Goal: Transaction & Acquisition: Purchase product/service

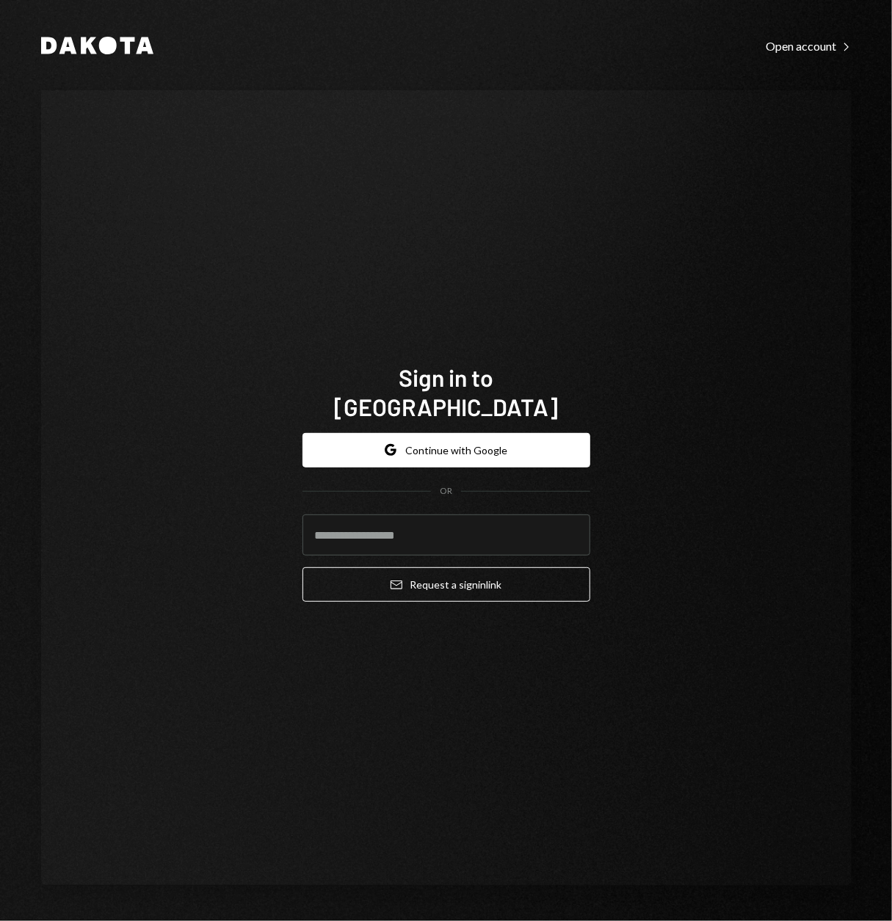
type input "**********"
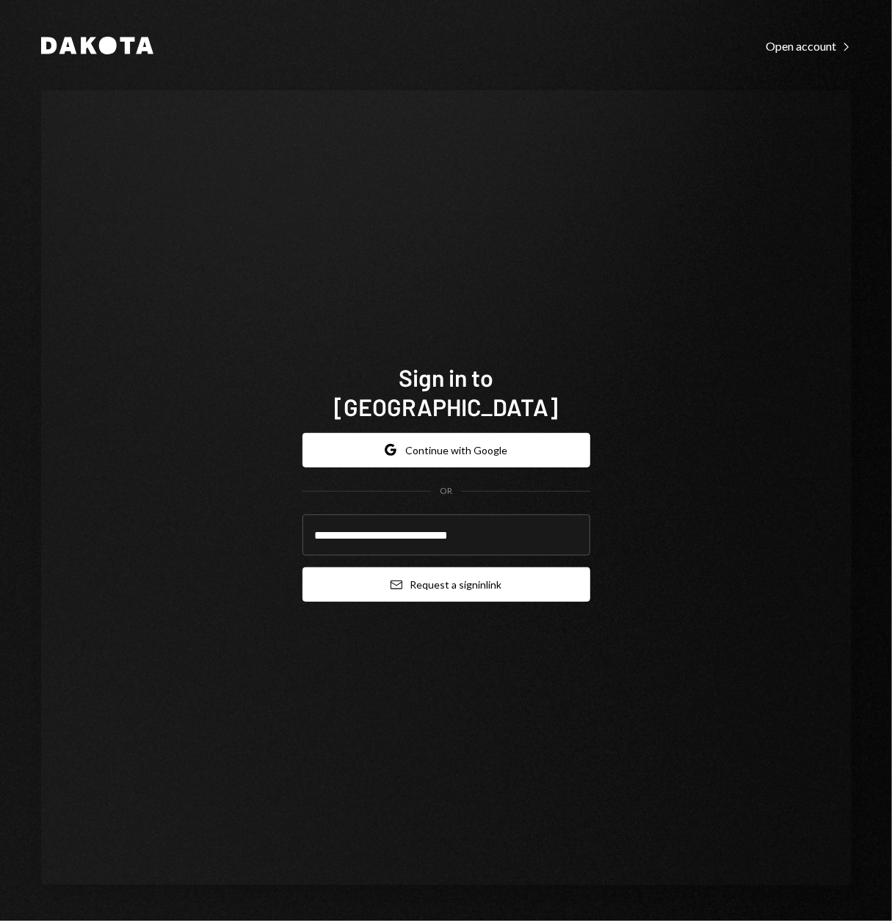
click at [404, 567] on button "Email Request a sign in link" at bounding box center [446, 584] width 288 height 34
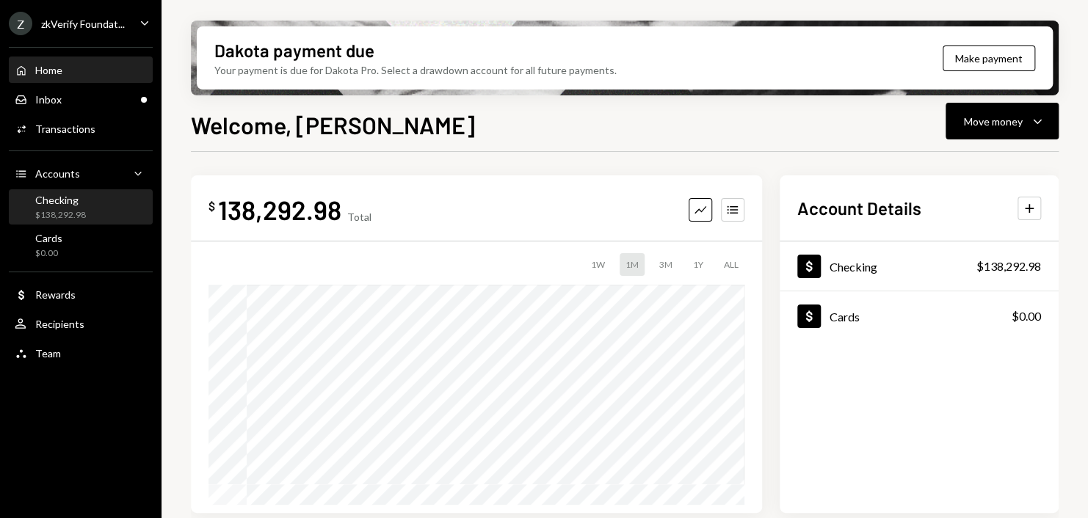
click at [124, 213] on div "Checking $138,292.98" at bounding box center [81, 208] width 132 height 28
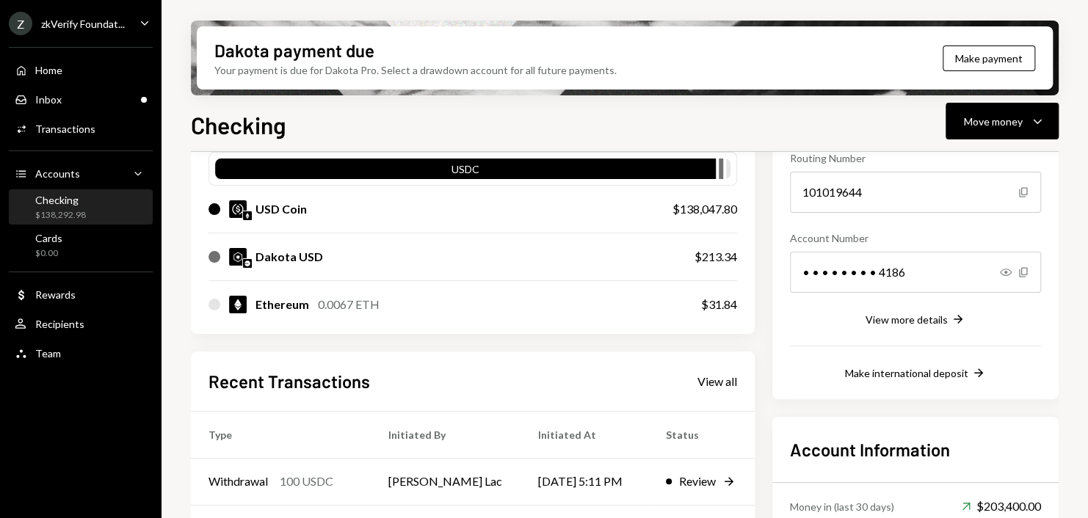
scroll to position [147, 0]
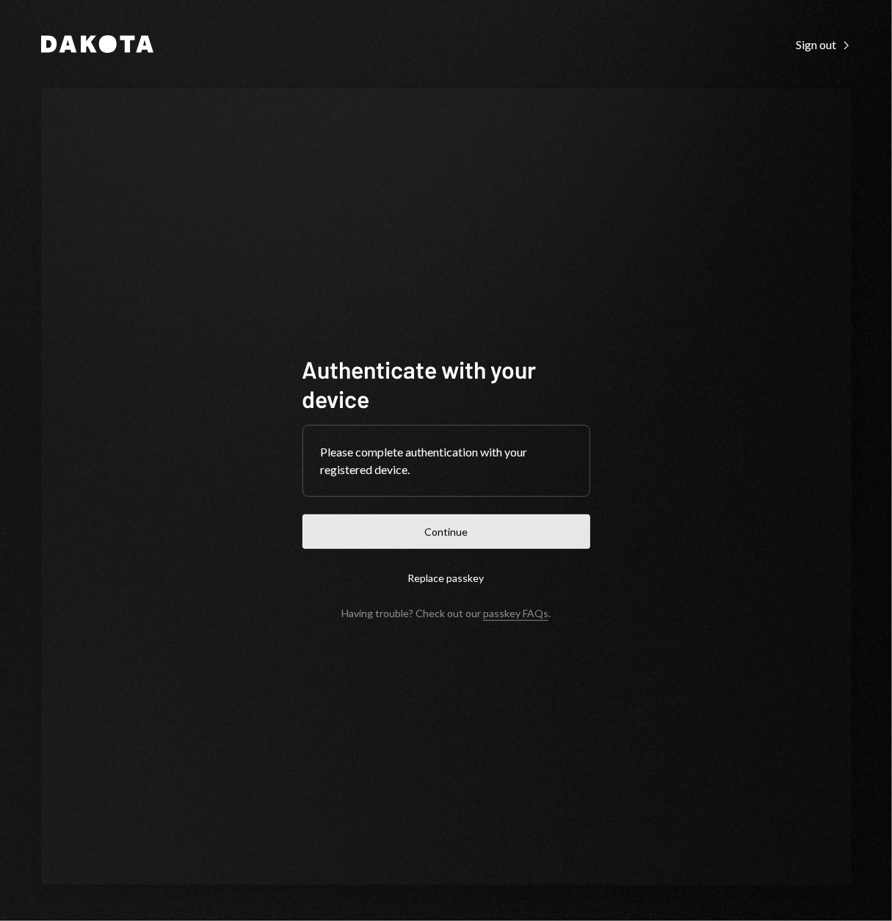
click at [472, 520] on button "Continue" at bounding box center [446, 531] width 288 height 34
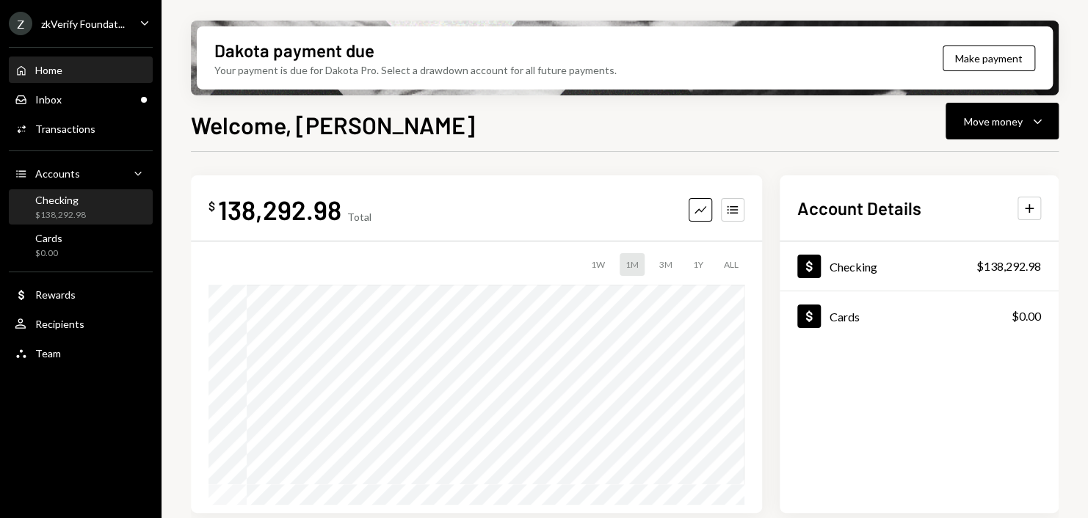
click at [74, 201] on div "Checking" at bounding box center [60, 200] width 51 height 12
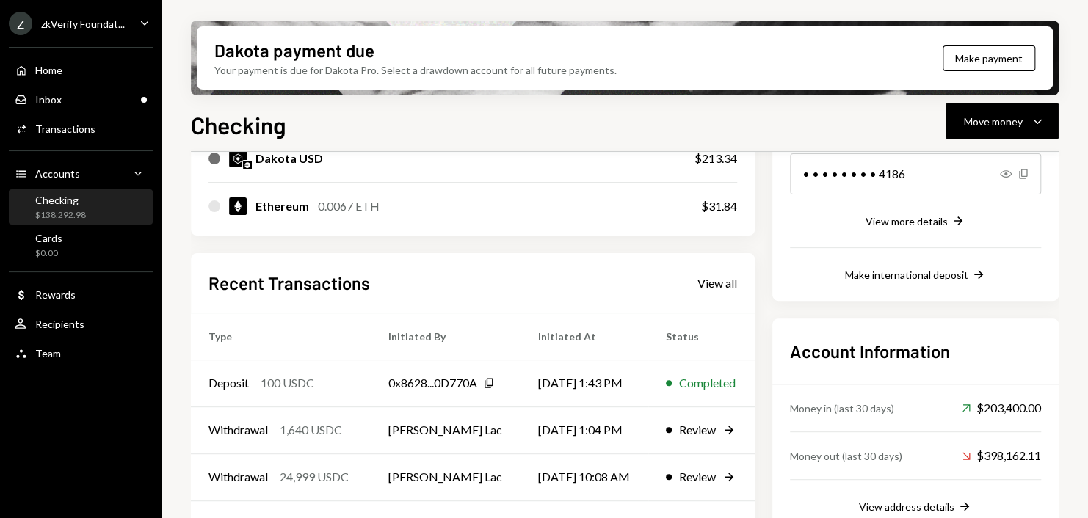
scroll to position [367, 0]
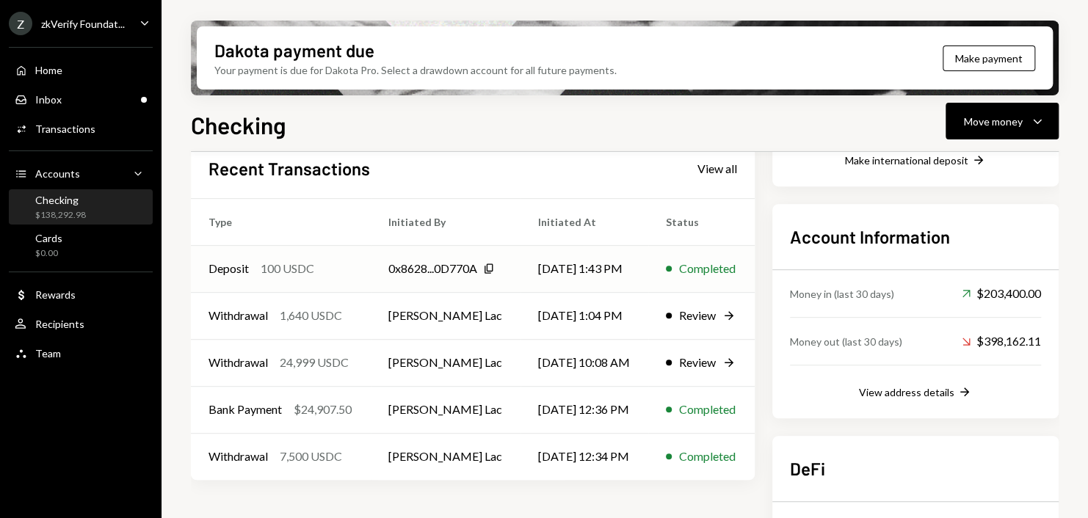
click at [412, 261] on div "0x8628...0D770A" at bounding box center [432, 269] width 89 height 18
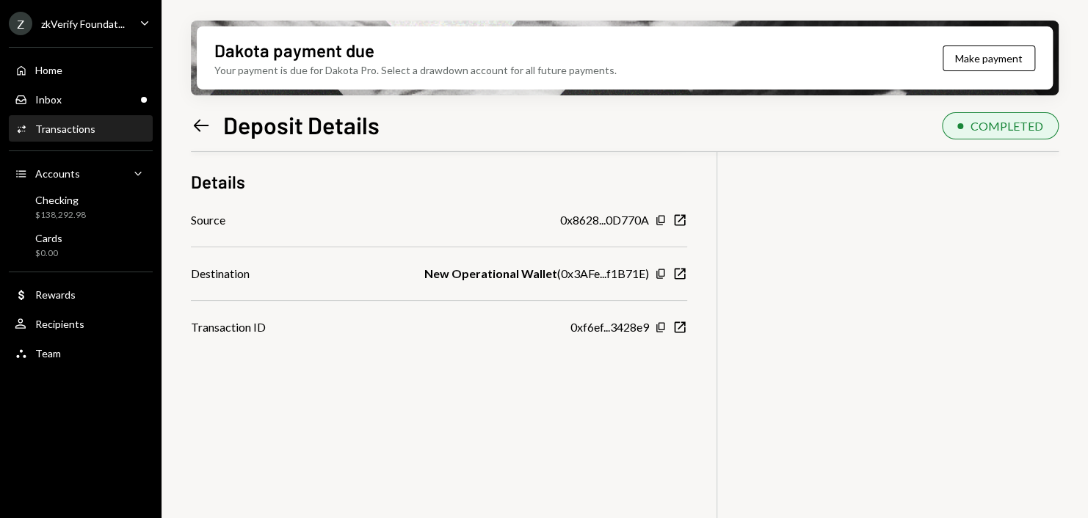
scroll to position [117, 0]
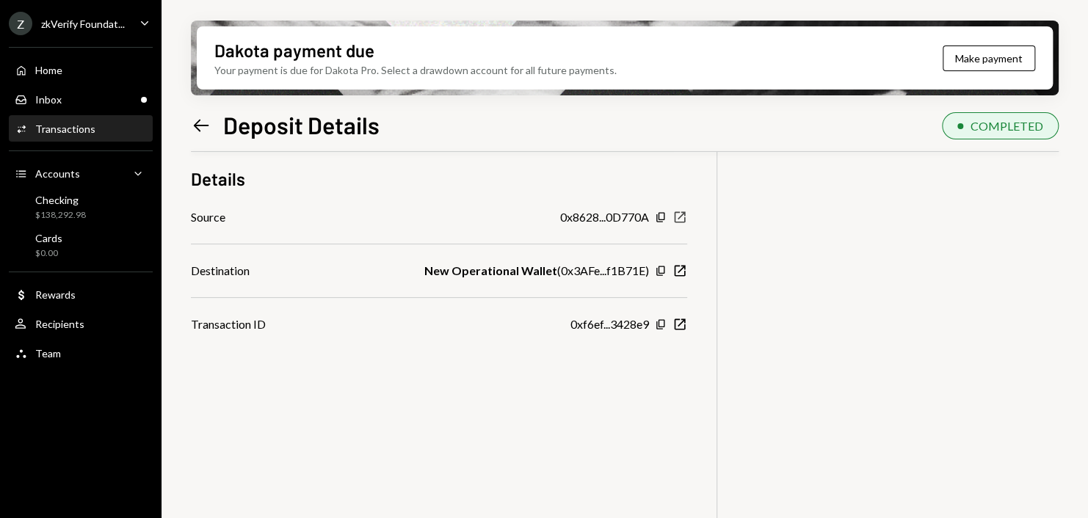
click at [676, 215] on icon "New Window" at bounding box center [679, 217] width 15 height 15
click at [101, 327] on div "User Recipients" at bounding box center [81, 324] width 132 height 13
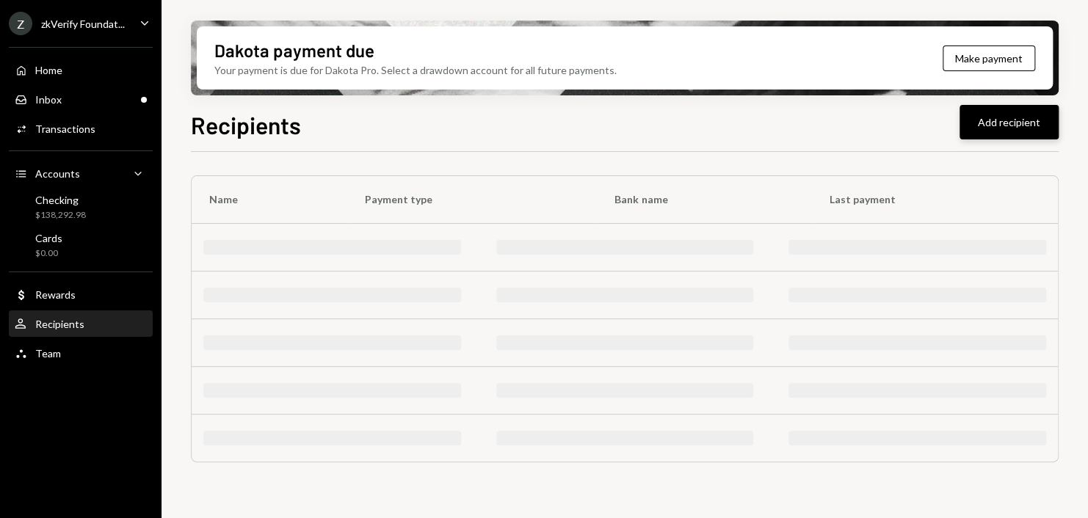
click at [891, 131] on button "Add recipient" at bounding box center [1008, 122] width 99 height 34
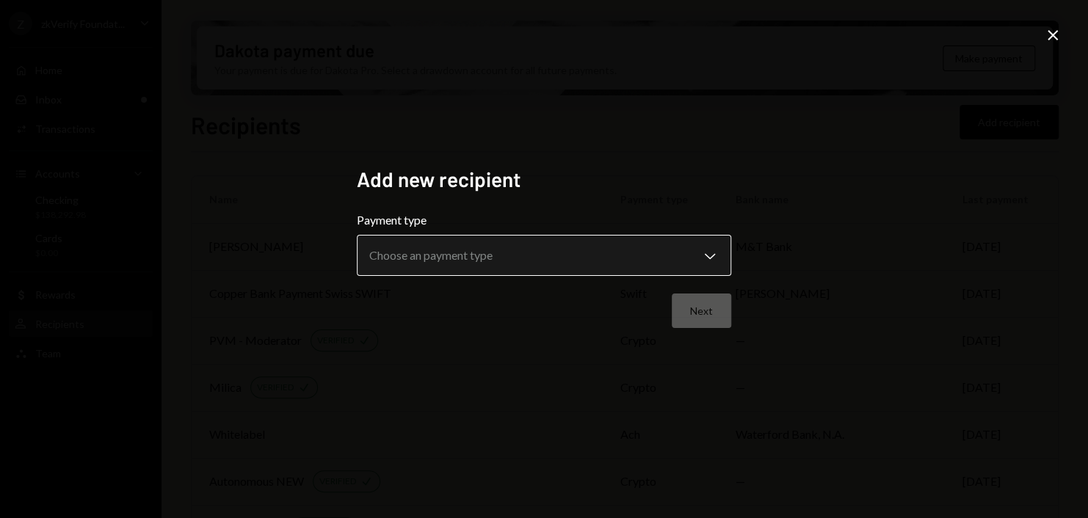
click at [644, 256] on body "Z zkVerify Foundat... Caret Down Home Home Inbox Inbox Activities Transactions …" at bounding box center [544, 259] width 1088 height 518
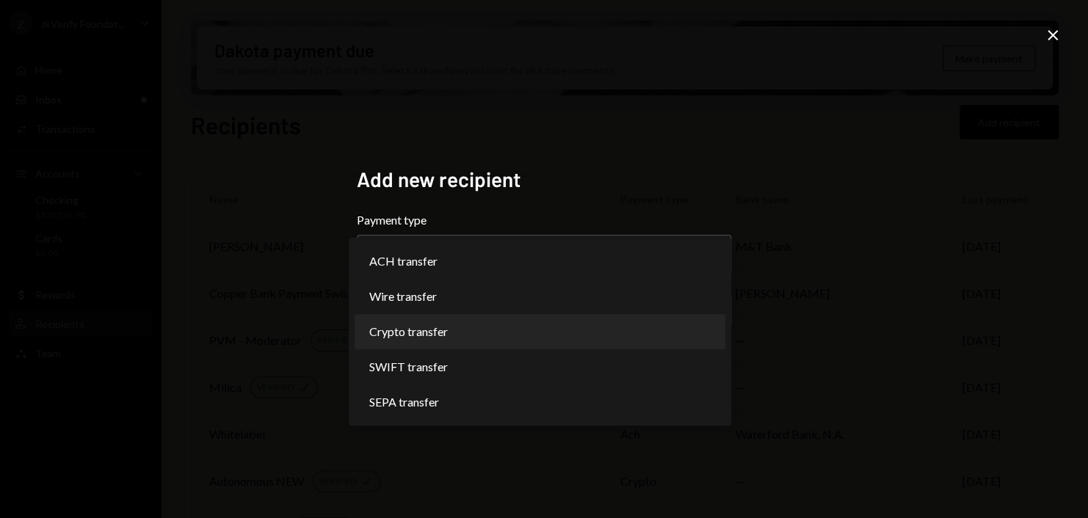
select select "******"
drag, startPoint x: 426, startPoint y: 397, endPoint x: 422, endPoint y: 341, distance: 55.9
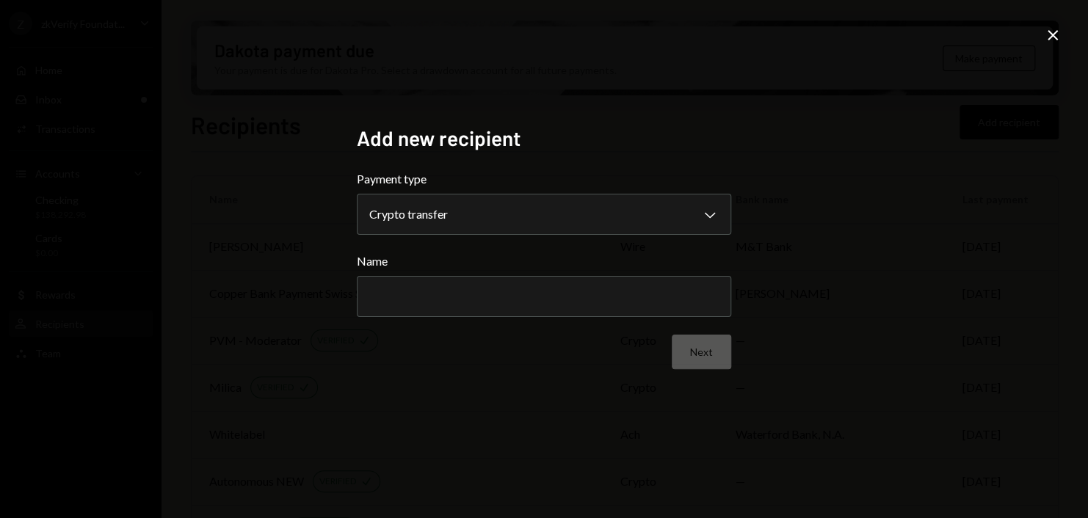
click at [422, 341] on div "Next" at bounding box center [544, 352] width 374 height 34
click at [566, 295] on input "Name" at bounding box center [544, 296] width 374 height 41
type input "**********"
click at [699, 354] on button "Next" at bounding box center [700, 352] width 59 height 34
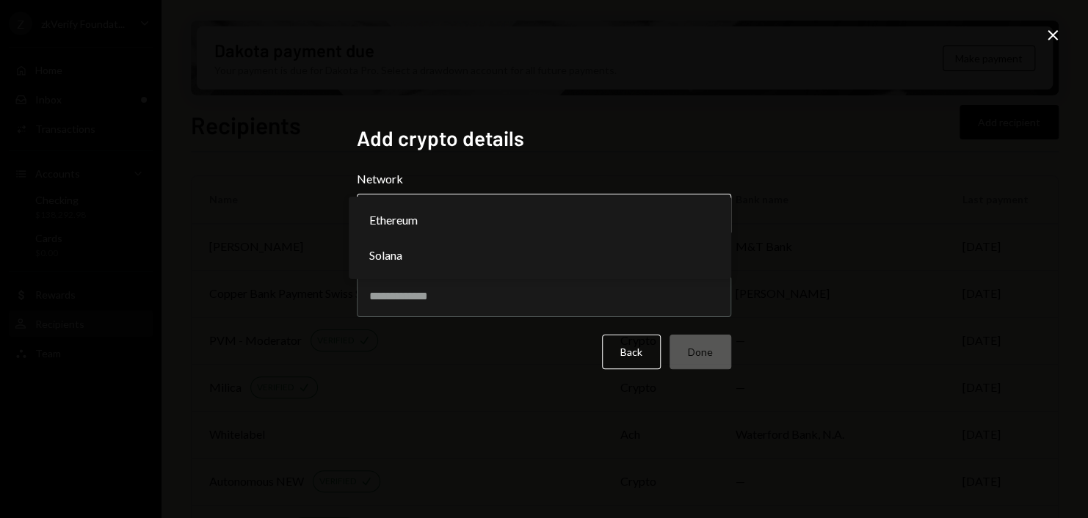
click at [532, 224] on body "Z zkVerify Foundat... Caret Down Home Home Inbox Inbox Activities Transactions …" at bounding box center [544, 259] width 1088 height 518
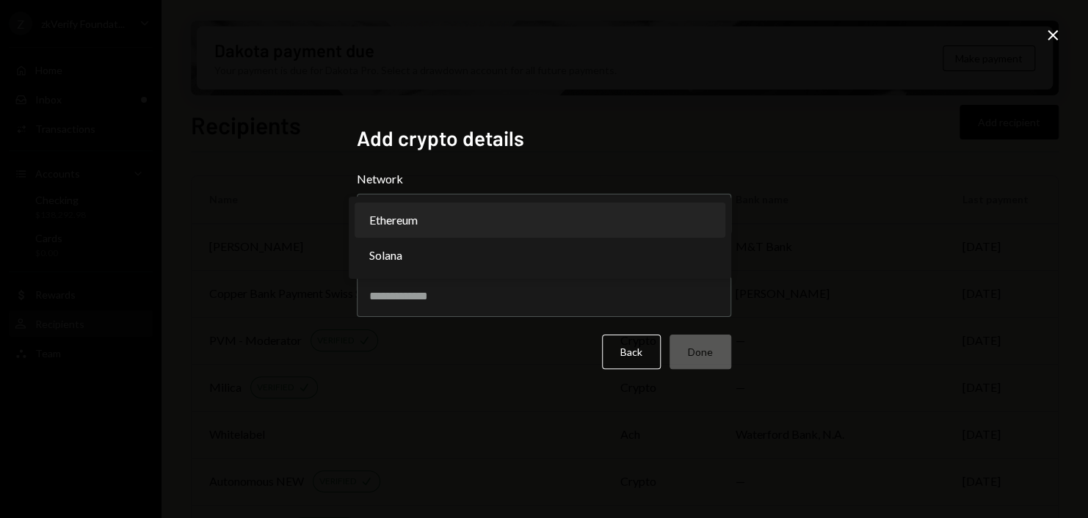
select select "**********"
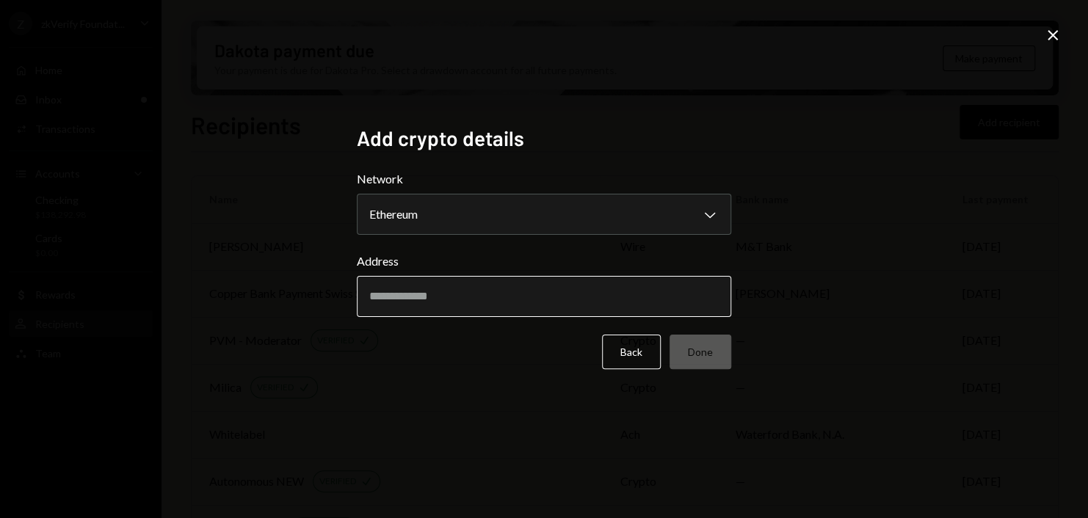
click at [470, 280] on input "Address" at bounding box center [544, 296] width 374 height 41
paste input "**********"
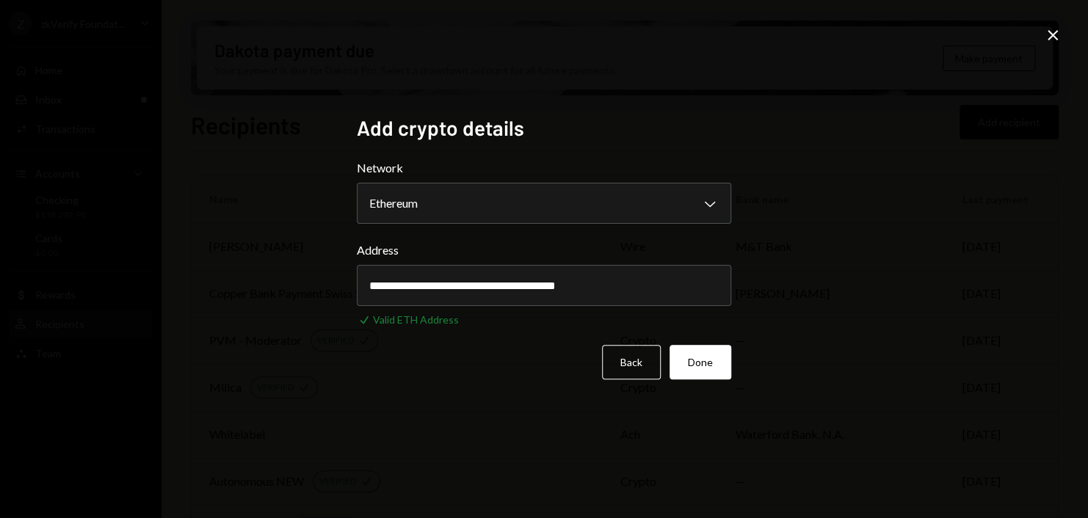
type input "**********"
click at [704, 385] on div "**********" at bounding box center [544, 259] width 374 height 288
click at [710, 362] on button "Done" at bounding box center [700, 362] width 62 height 34
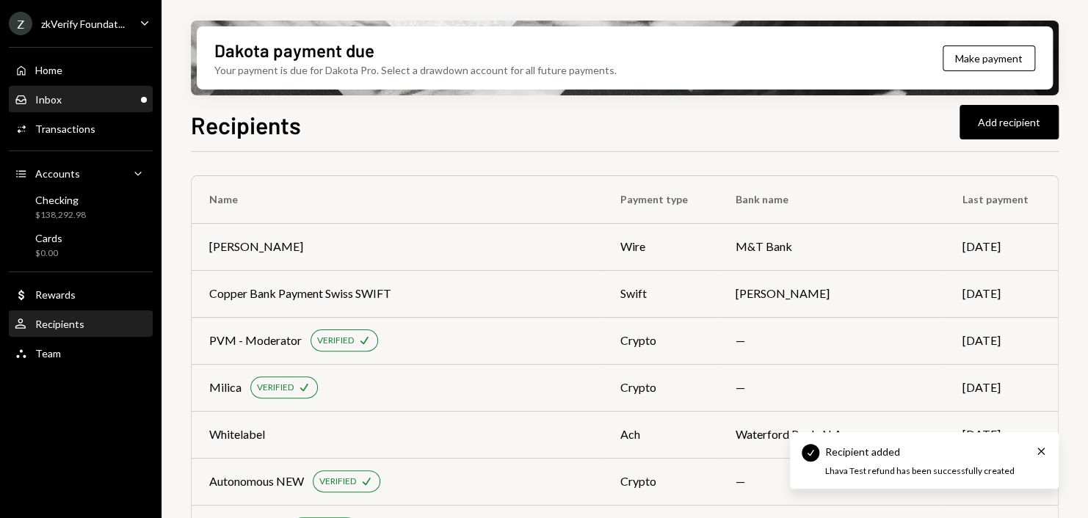
click at [86, 105] on div "Inbox Inbox" at bounding box center [81, 99] width 132 height 13
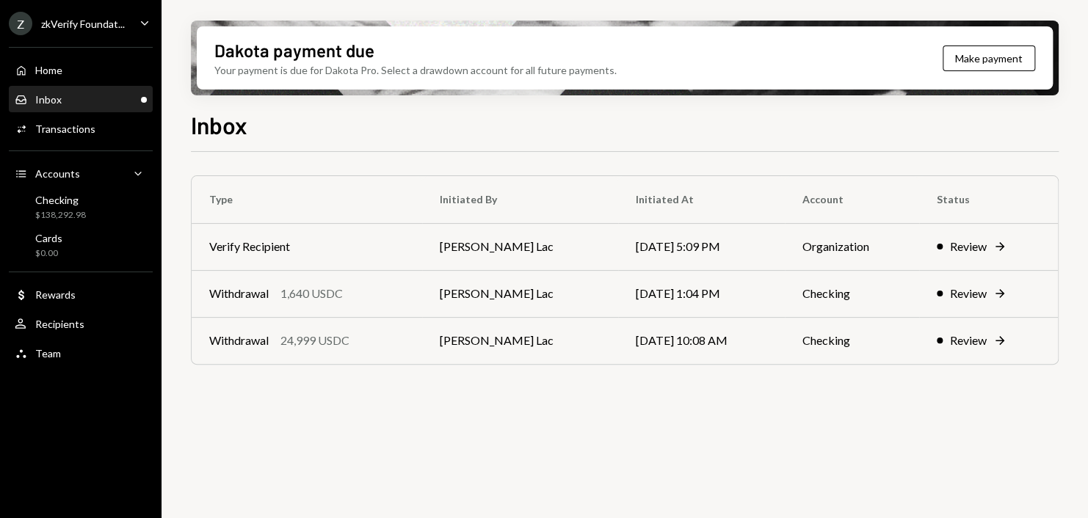
click at [68, 98] on div "Inbox Inbox" at bounding box center [81, 99] width 132 height 13
click at [67, 129] on div "Transactions" at bounding box center [65, 129] width 60 height 12
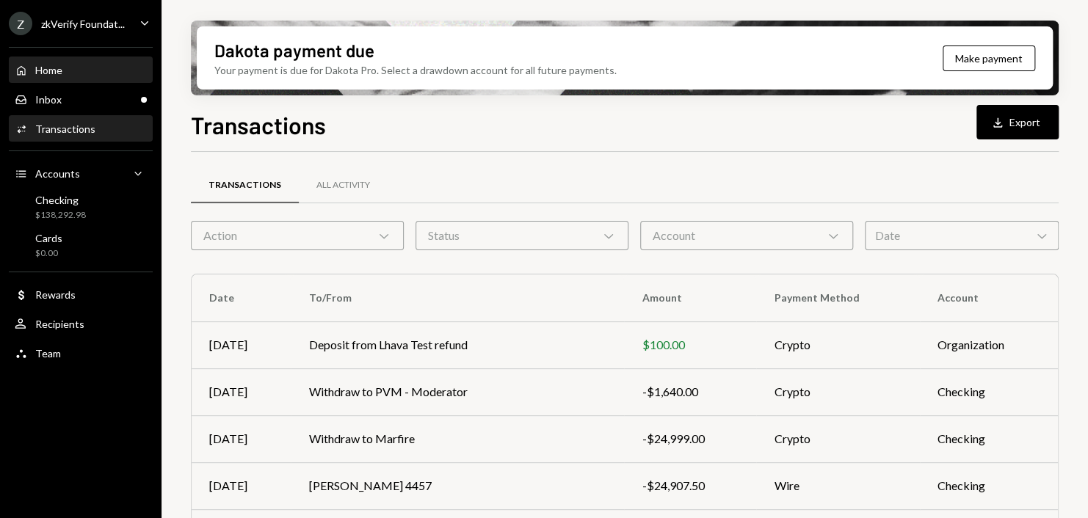
click at [99, 79] on div "Home Home" at bounding box center [81, 70] width 132 height 25
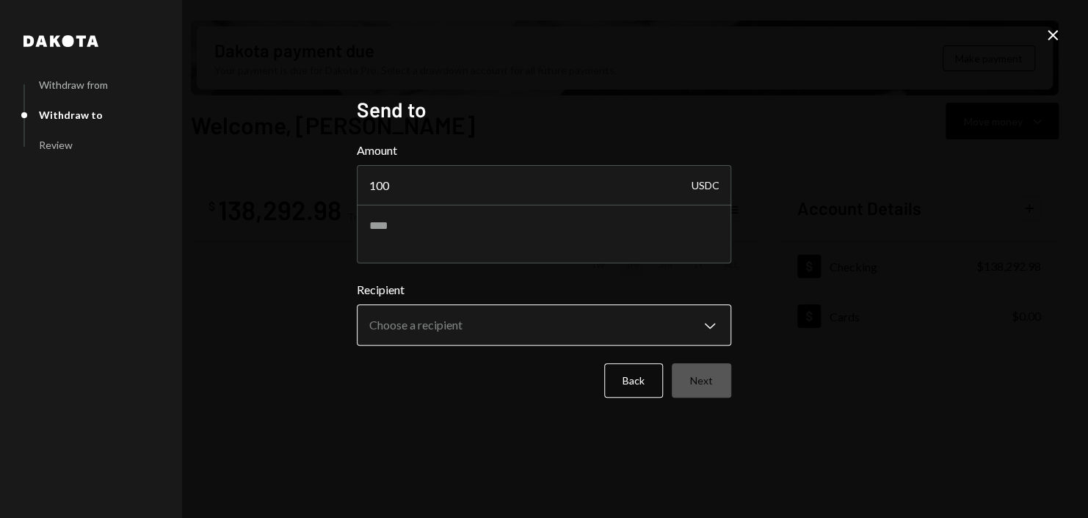
type input "100"
click at [440, 321] on body "Z zkVerify Foundat... Caret Down Home Home Inbox Inbox Activities Transactions …" at bounding box center [544, 259] width 1088 height 518
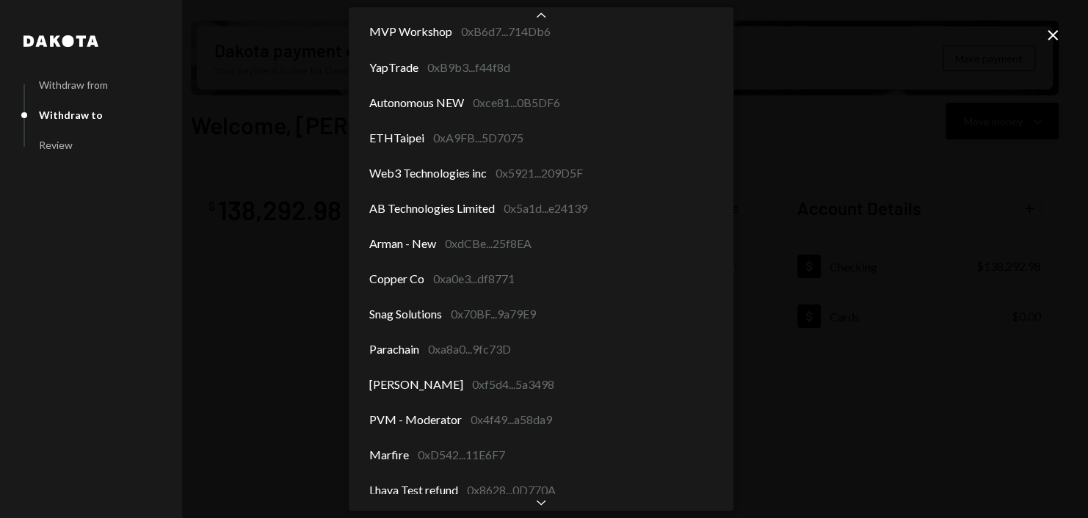
scroll to position [1322, 0]
select select "**********"
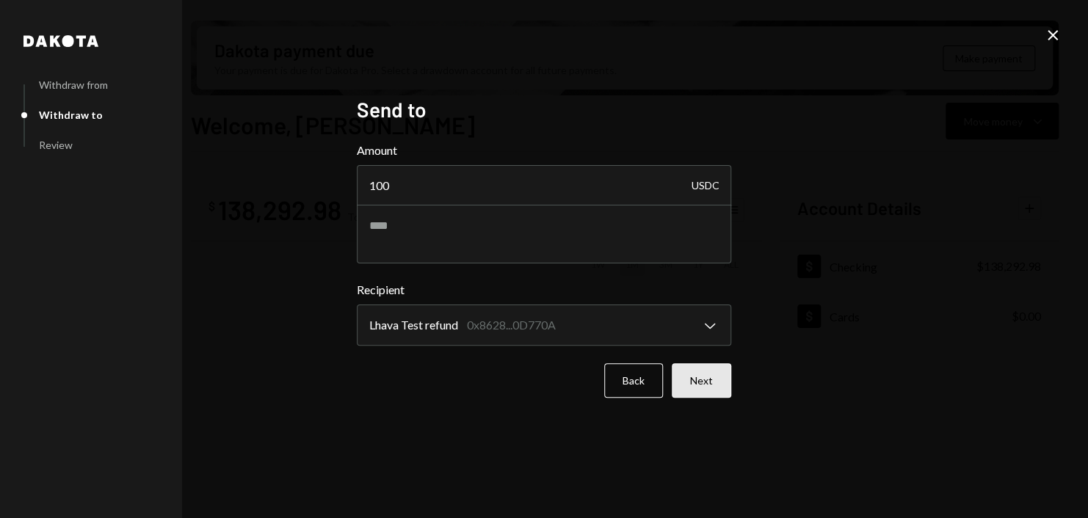
click at [729, 376] on button "Next" at bounding box center [700, 380] width 59 height 34
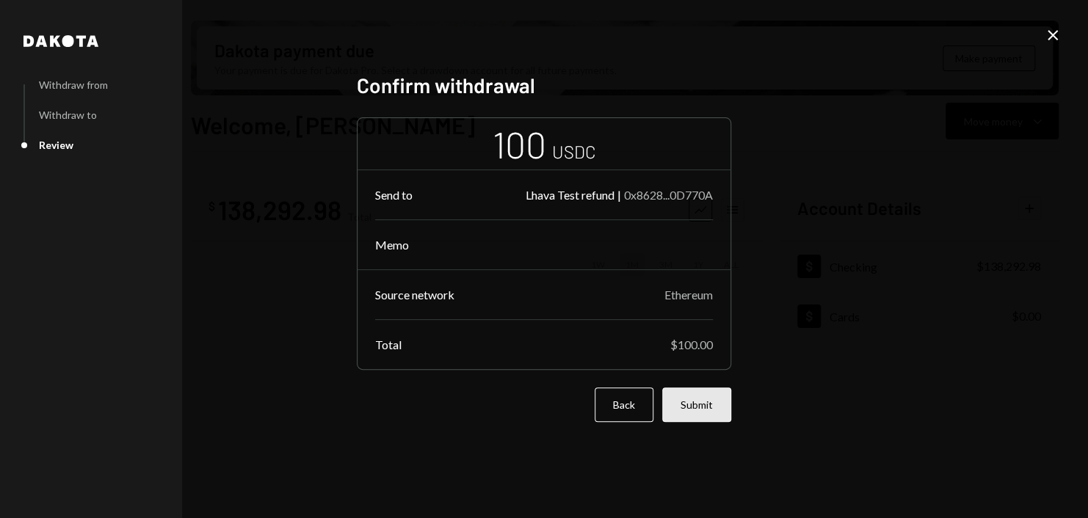
click at [708, 407] on button "Submit" at bounding box center [696, 404] width 69 height 34
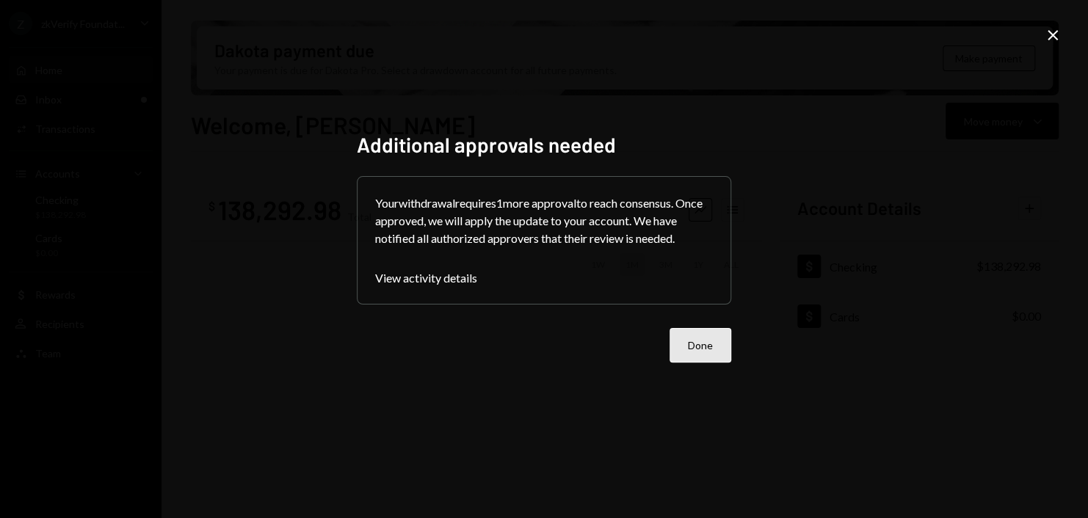
click at [704, 336] on button "Done" at bounding box center [700, 345] width 62 height 34
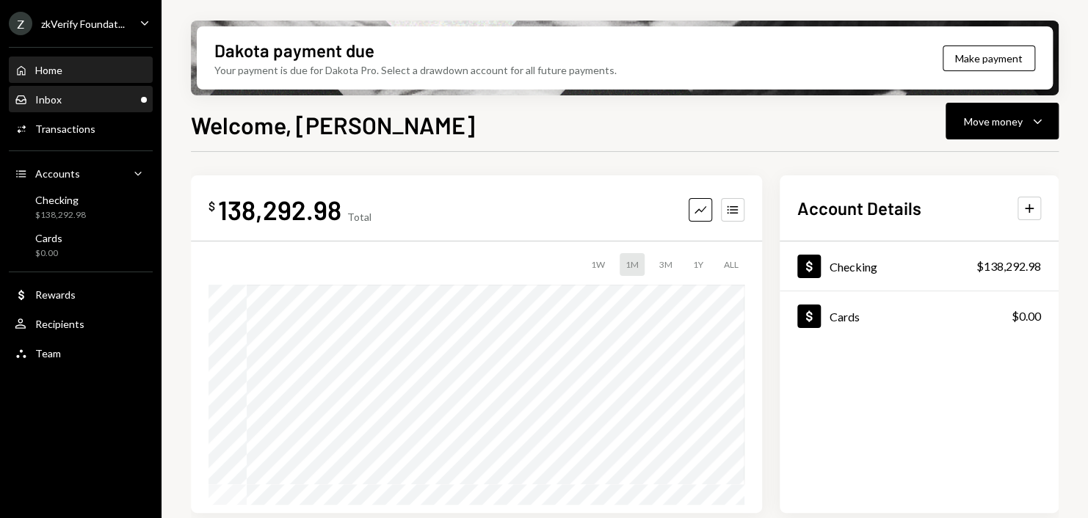
click at [86, 90] on div "Inbox Inbox" at bounding box center [81, 99] width 132 height 25
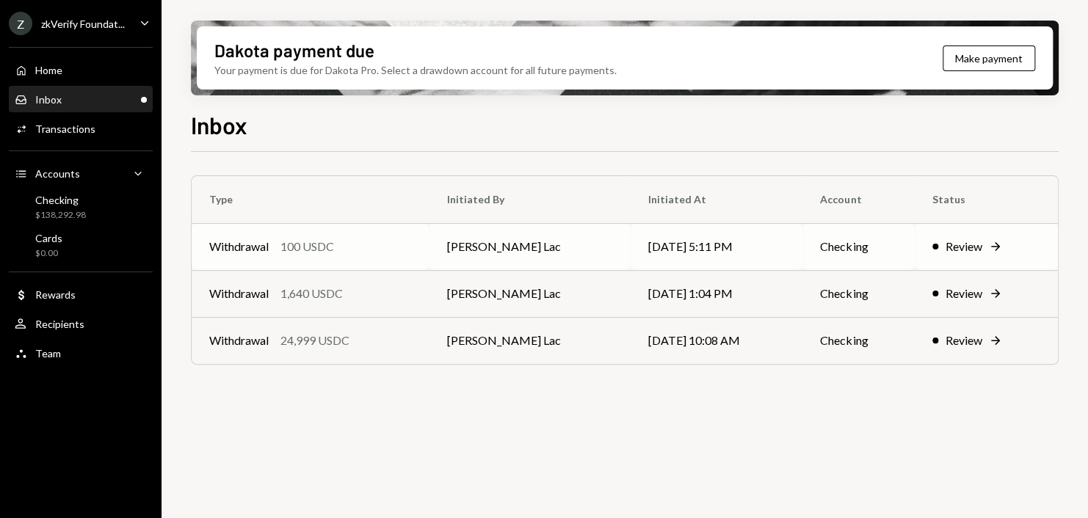
click at [393, 244] on div "Withdrawal 100 USDC" at bounding box center [310, 247] width 202 height 18
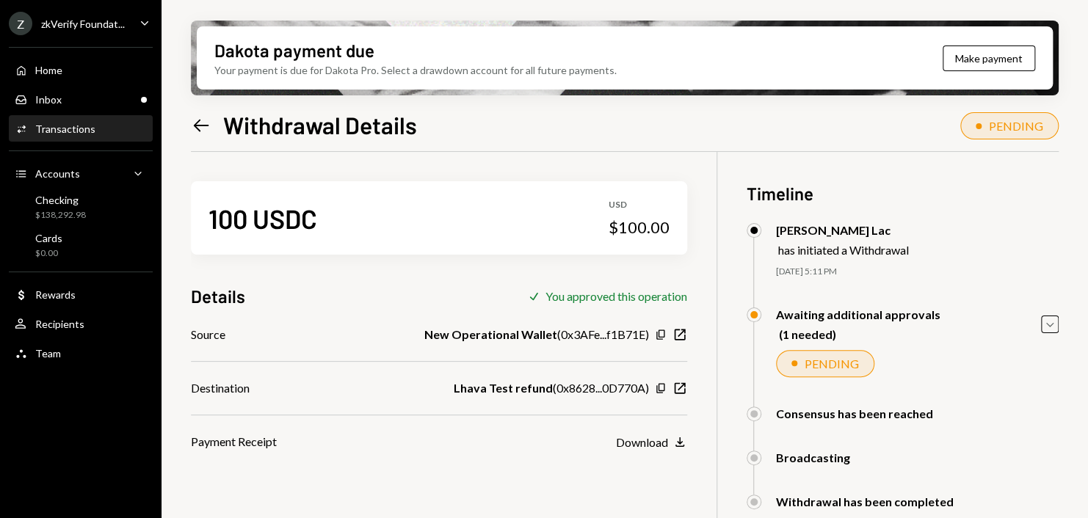
click at [77, 29] on div "Z zkVerify Foundat..." at bounding box center [67, 23] width 116 height 23
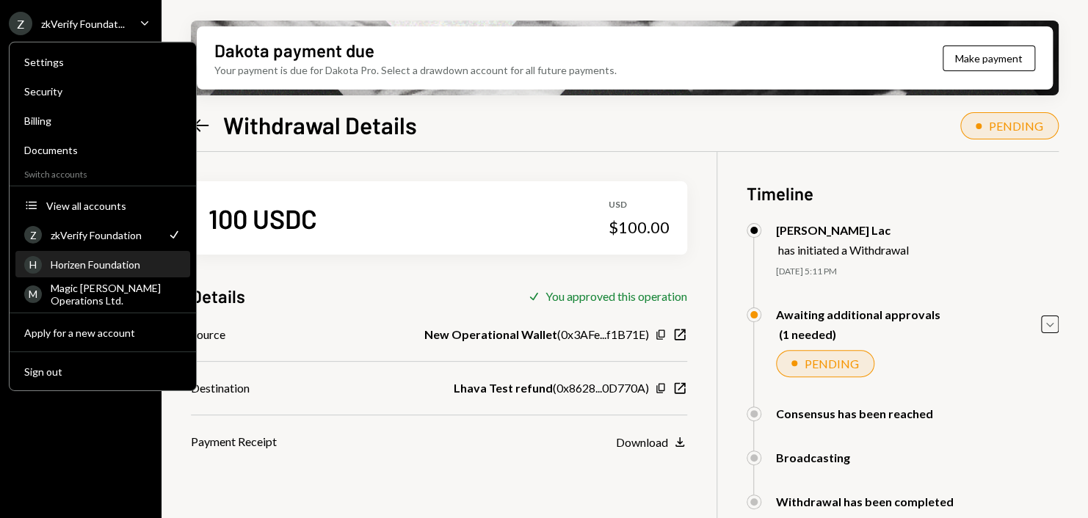
click at [114, 259] on div "Horizen Foundation" at bounding box center [116, 264] width 131 height 12
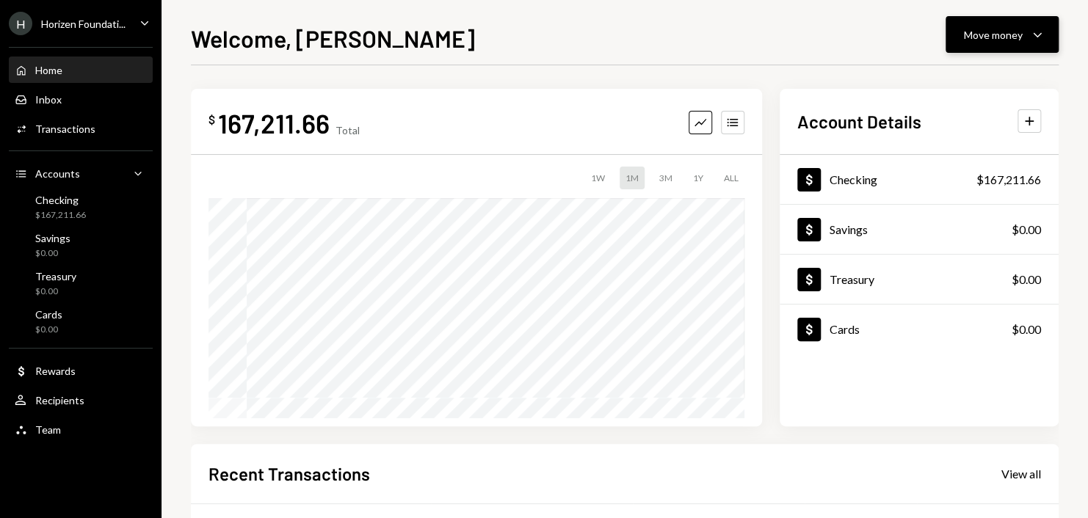
click at [991, 31] on div "Move money" at bounding box center [993, 34] width 59 height 15
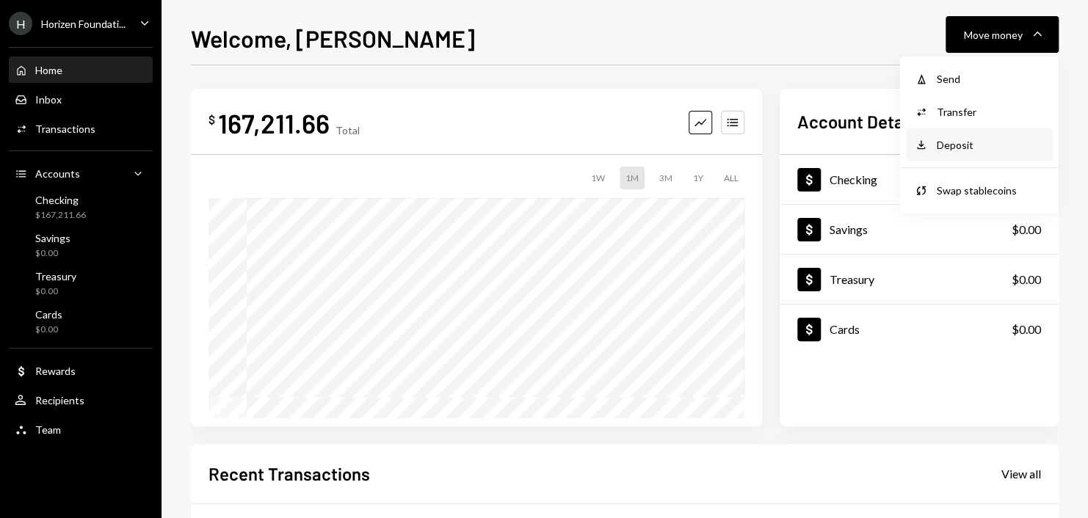
click at [974, 146] on div "Deposit" at bounding box center [989, 144] width 107 height 15
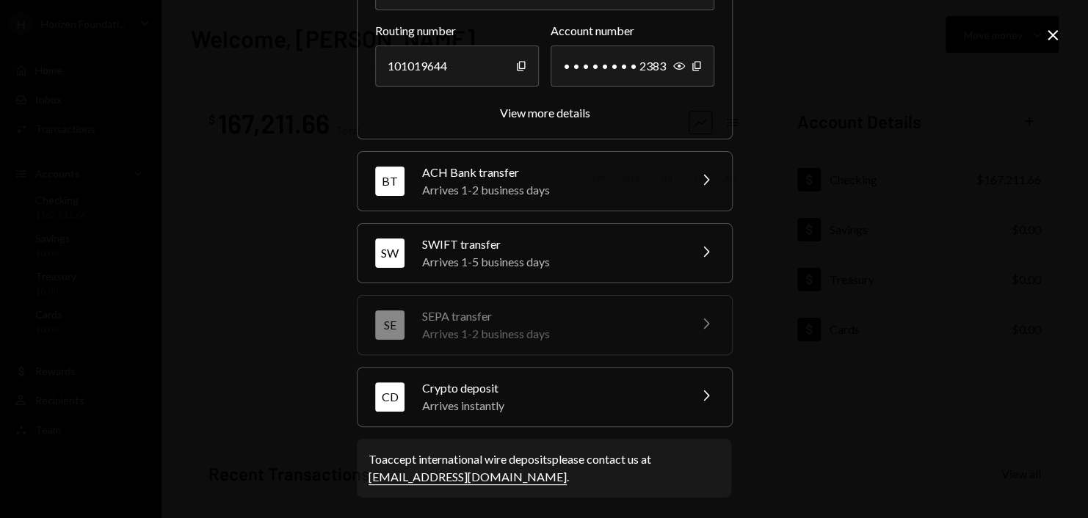
click at [574, 398] on div "Arrives instantly" at bounding box center [550, 406] width 257 height 18
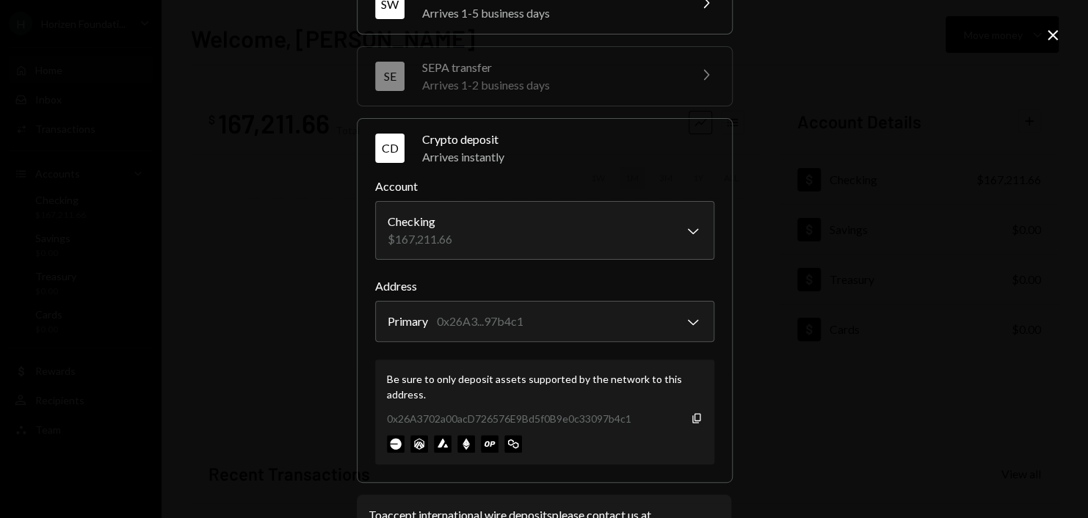
scroll to position [288, 0]
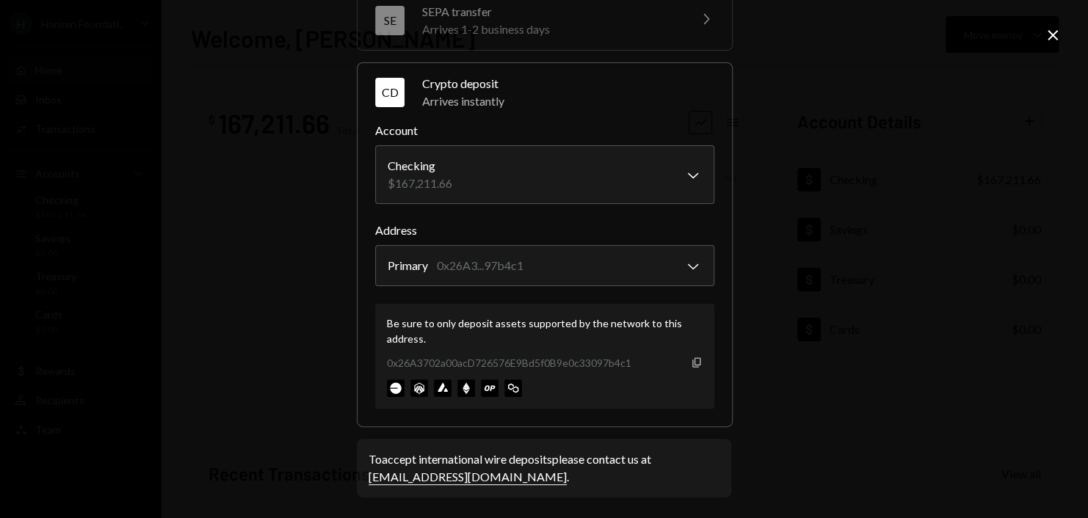
click at [691, 357] on icon "Copy" at bounding box center [697, 363] width 12 height 12
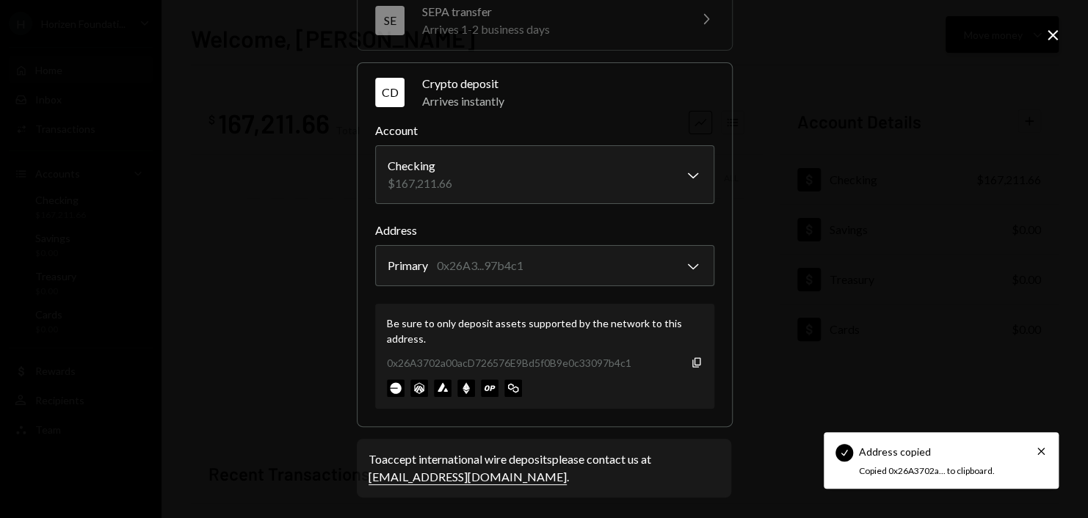
click at [1046, 37] on icon "Close" at bounding box center [1053, 35] width 18 height 18
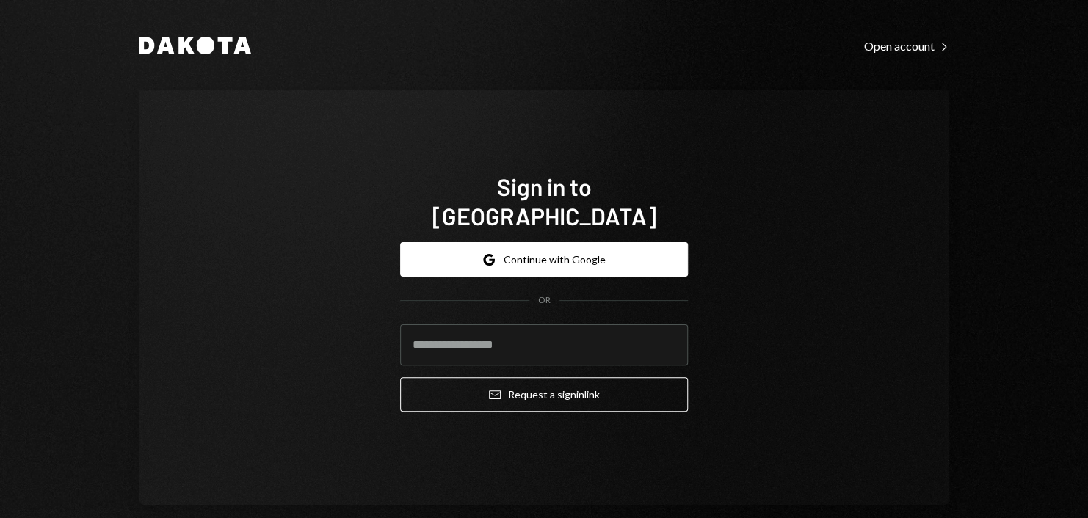
type input "**********"
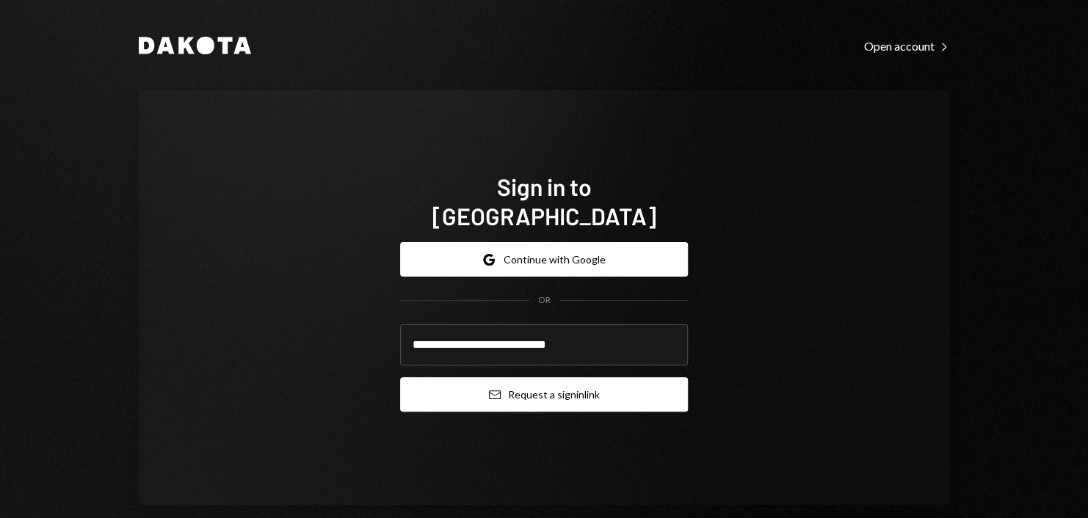
click at [582, 387] on button "Email Request a sign in link" at bounding box center [544, 394] width 288 height 34
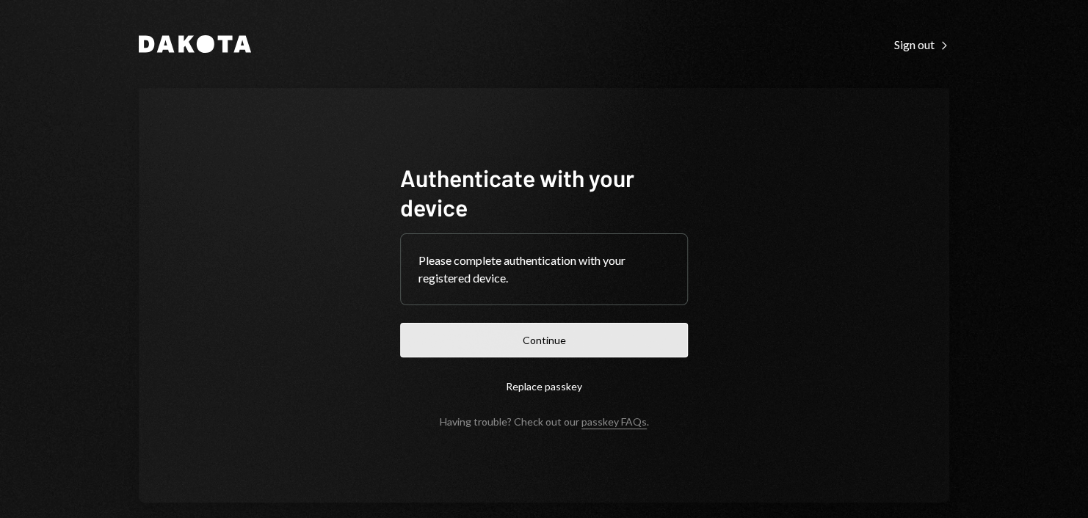
click at [567, 338] on button "Continue" at bounding box center [544, 340] width 288 height 34
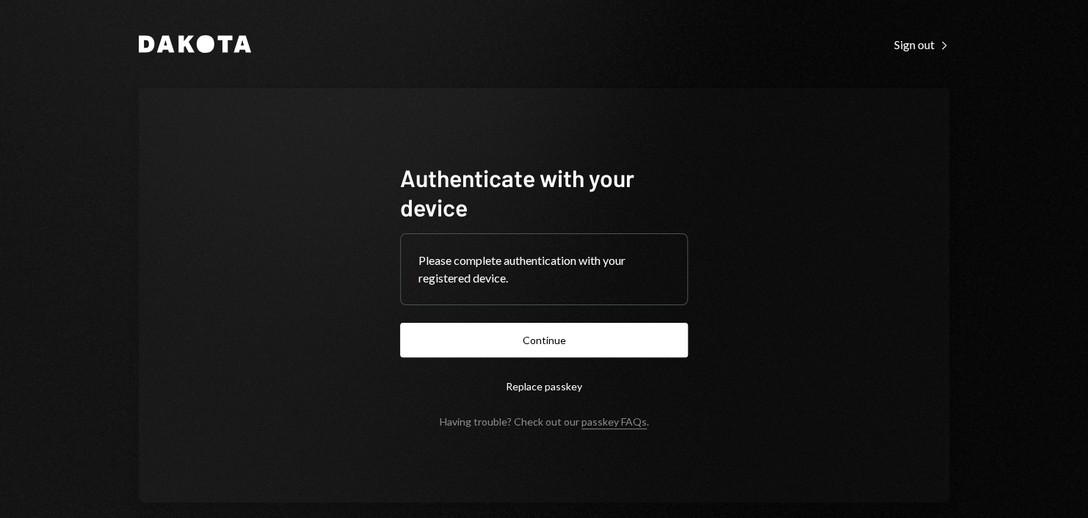
click at [453, 324] on button "Continue" at bounding box center [544, 340] width 288 height 34
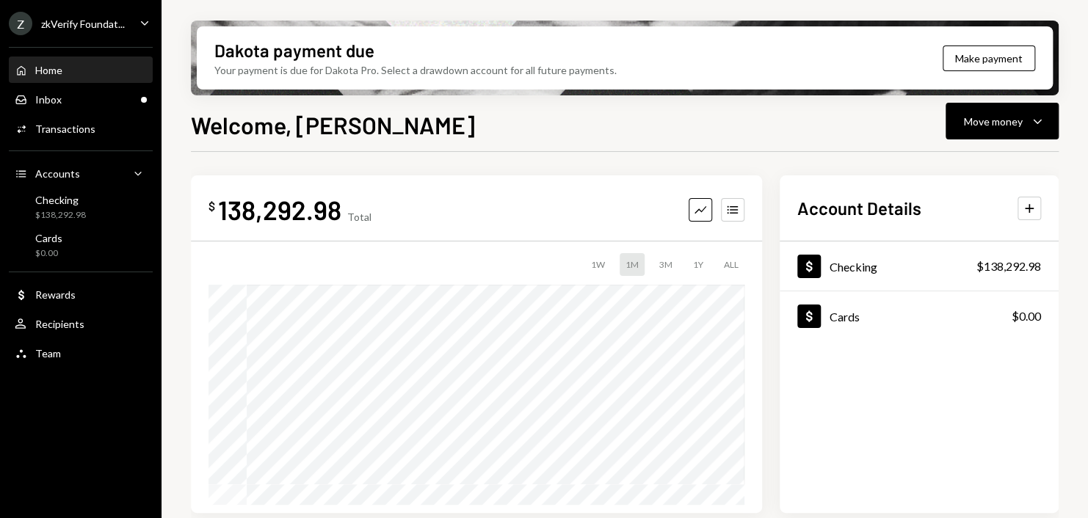
click at [128, 29] on div "Z zkVerify Foundat... Caret Down" at bounding box center [80, 23] width 161 height 23
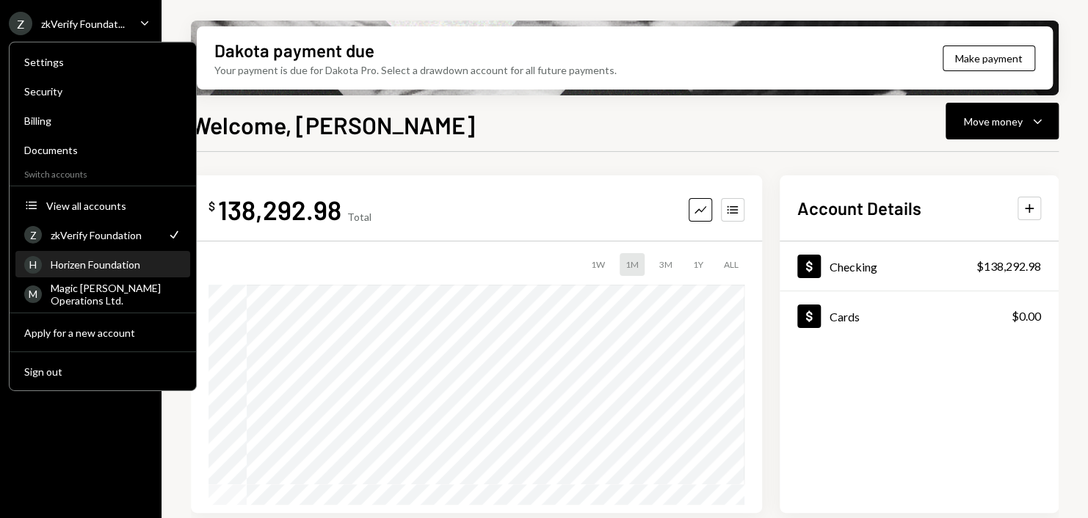
click at [92, 261] on div "Horizen Foundation" at bounding box center [116, 264] width 131 height 12
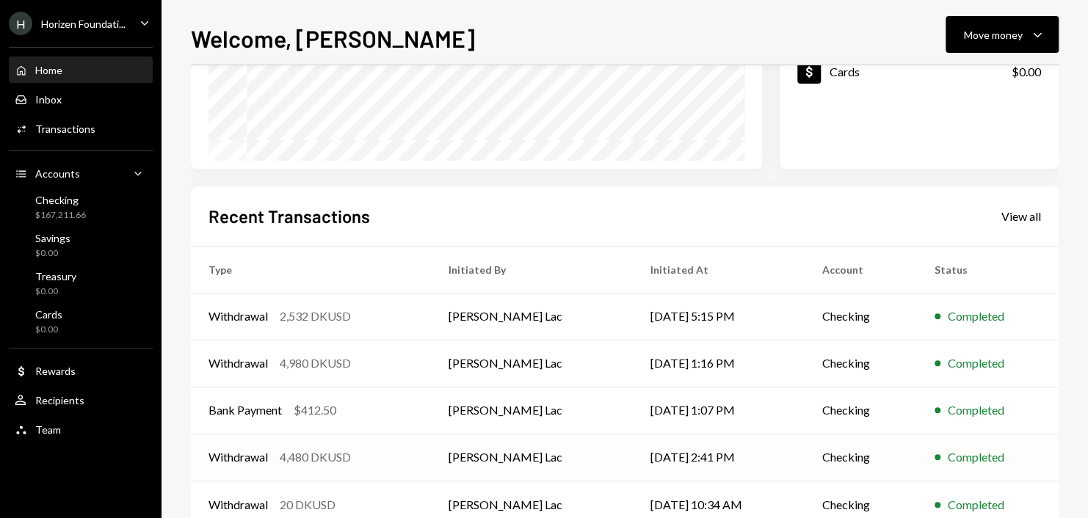
scroll to position [296, 0]
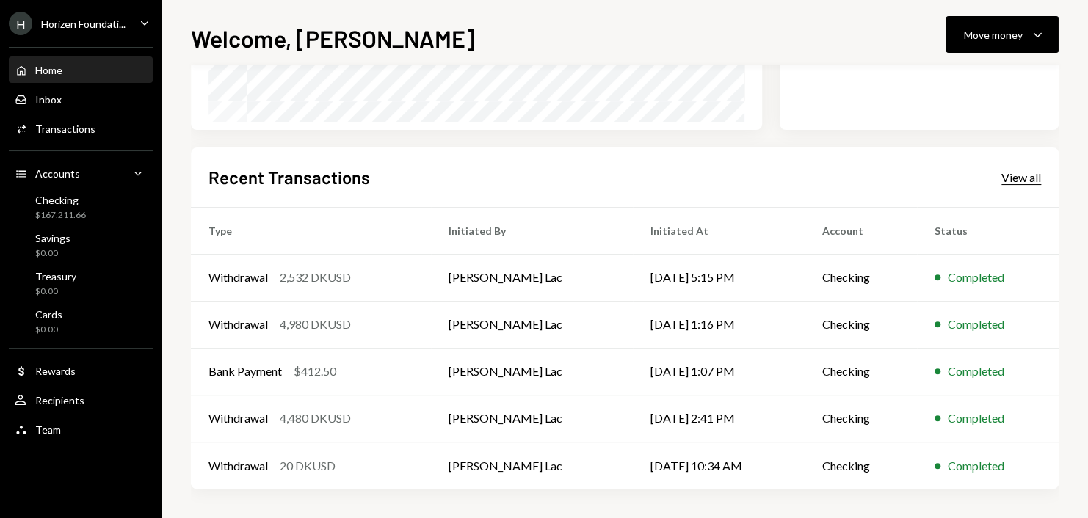
click at [1008, 184] on div "Recent Transactions View all" at bounding box center [624, 177] width 832 height 24
click at [1005, 179] on div "View all" at bounding box center [1021, 177] width 40 height 15
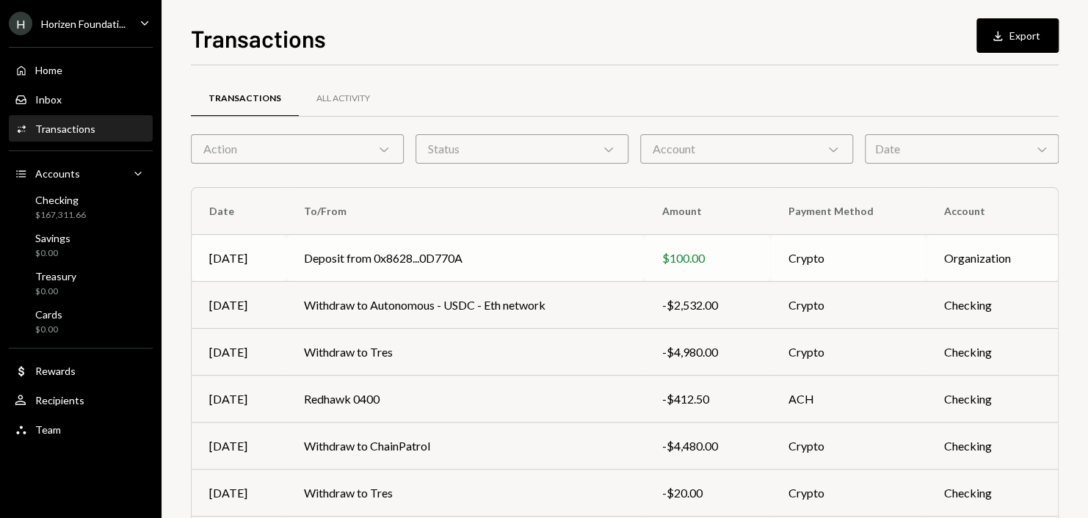
click at [413, 258] on td "Deposit from 0x8628...0D770A" at bounding box center [464, 258] width 357 height 47
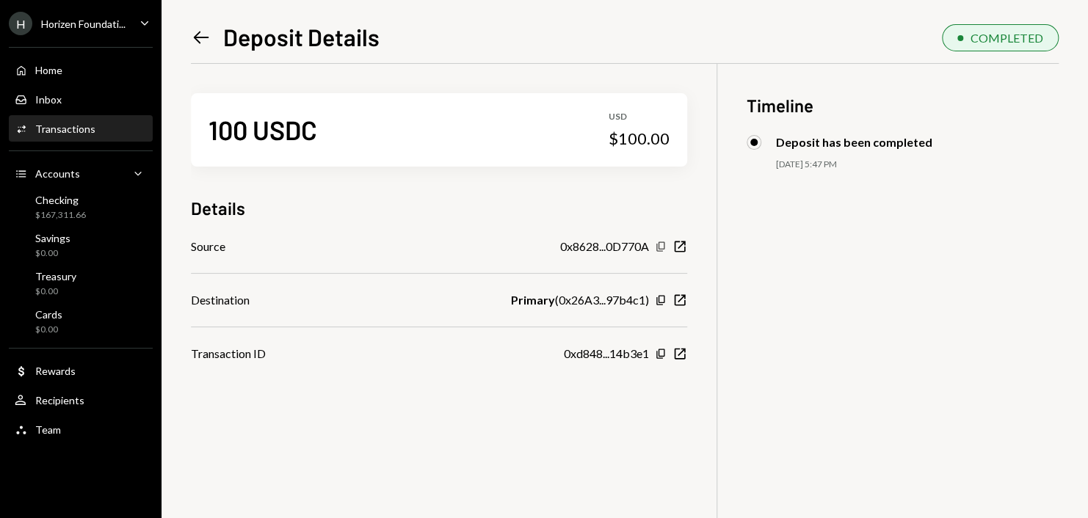
click at [660, 246] on icon "Copy" at bounding box center [661, 247] width 12 height 12
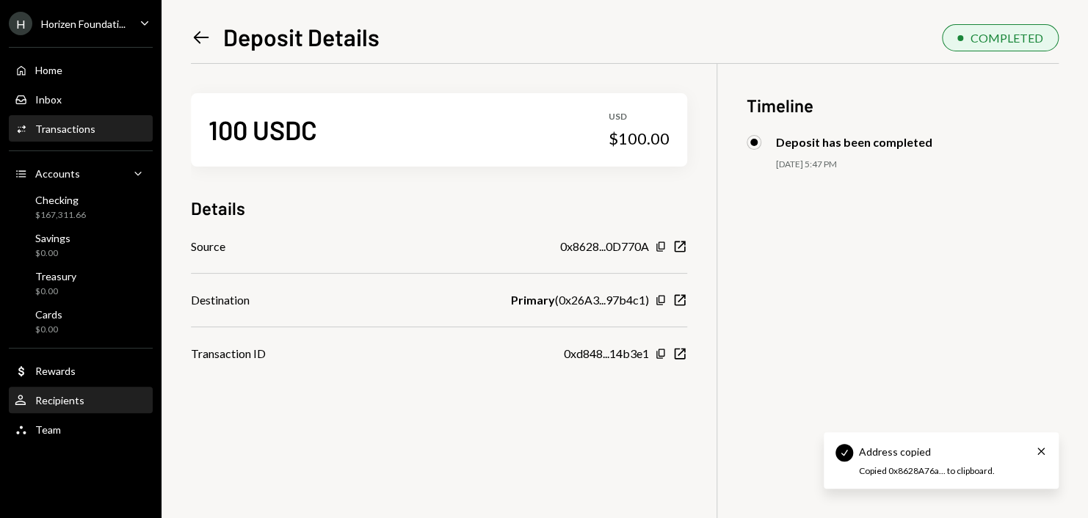
click at [37, 404] on div "Recipients" at bounding box center [59, 400] width 49 height 12
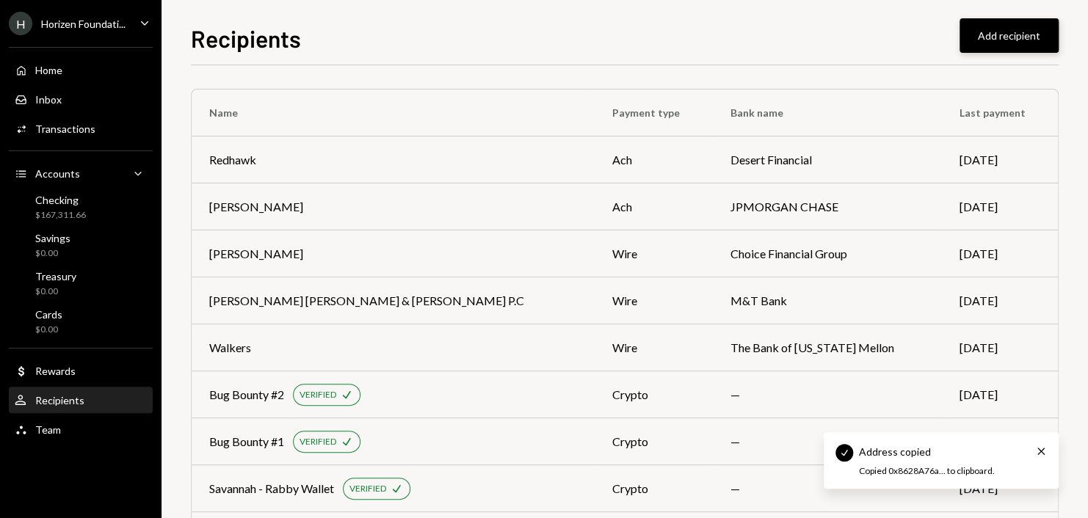
click at [1000, 37] on button "Add recipient" at bounding box center [1008, 35] width 99 height 34
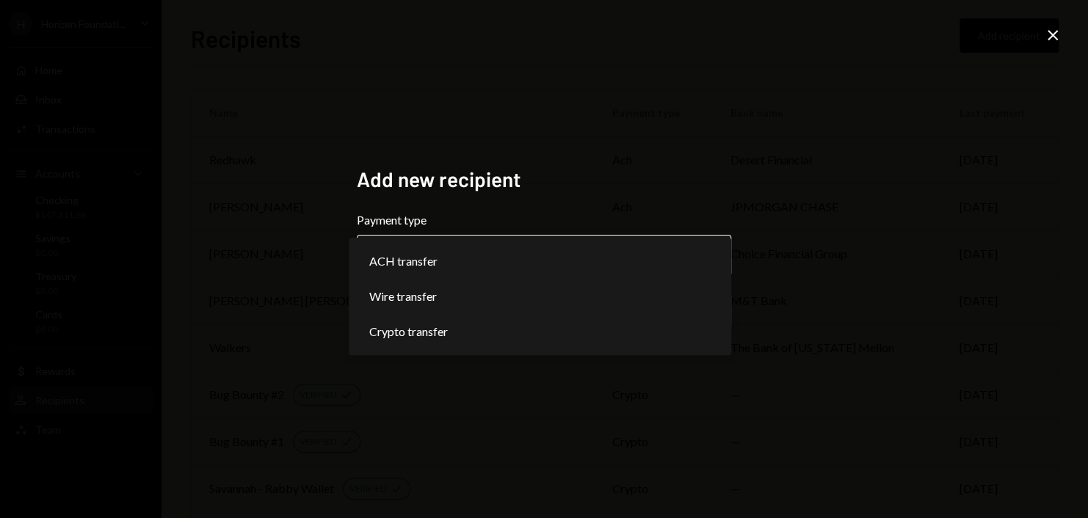
click at [636, 257] on body "H Horizen Foundati... Caret Down Home Home Inbox Inbox Activities Transactions …" at bounding box center [544, 259] width 1088 height 518
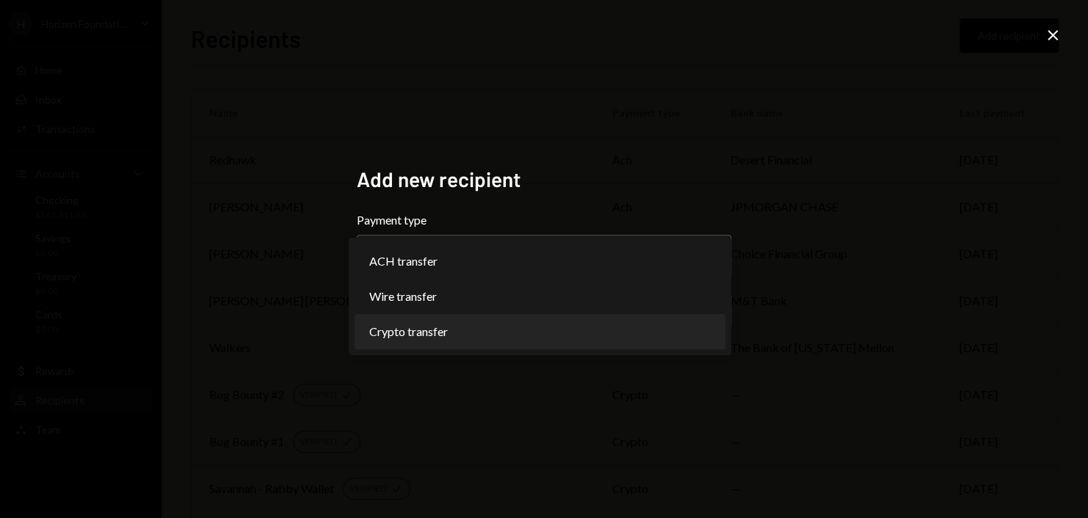
select select "******"
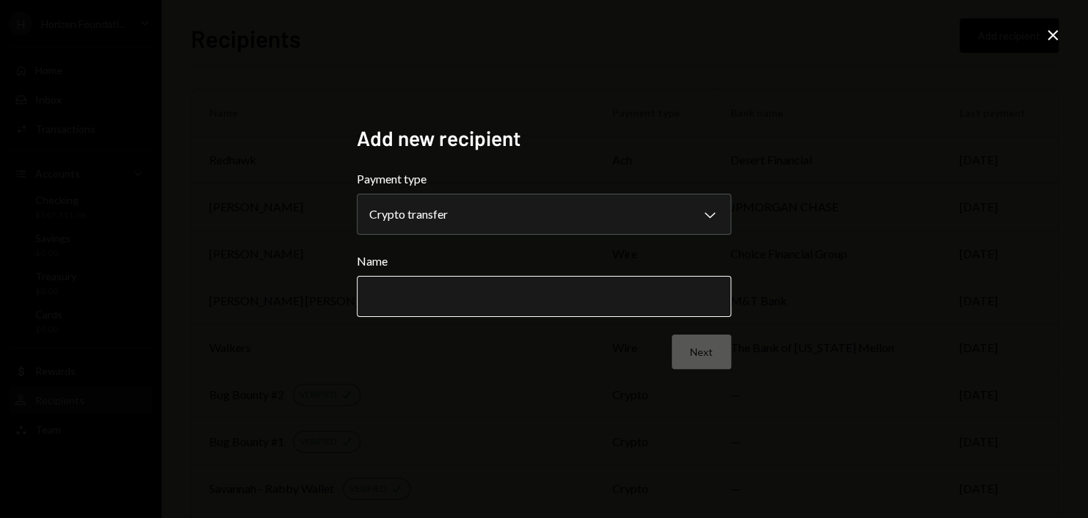
drag, startPoint x: 465, startPoint y: 280, endPoint x: 467, endPoint y: 288, distance: 8.4
click at [465, 288] on input "Name" at bounding box center [544, 296] width 374 height 41
type input "**********"
click button "Next" at bounding box center [700, 352] width 59 height 34
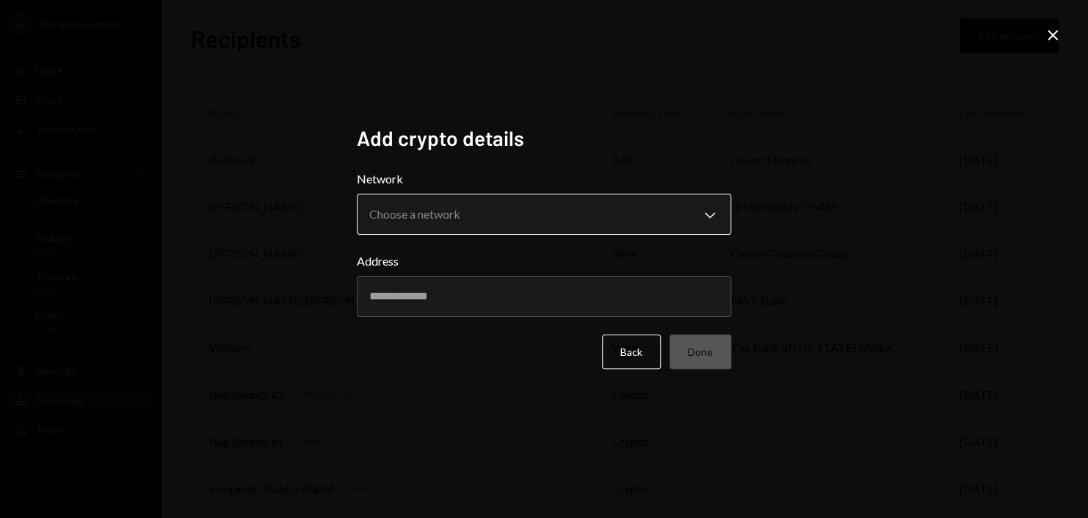
click at [512, 211] on body "H Horizen Foundati... Caret Down Home Home Inbox Inbox Activities Transactions …" at bounding box center [544, 259] width 1088 height 518
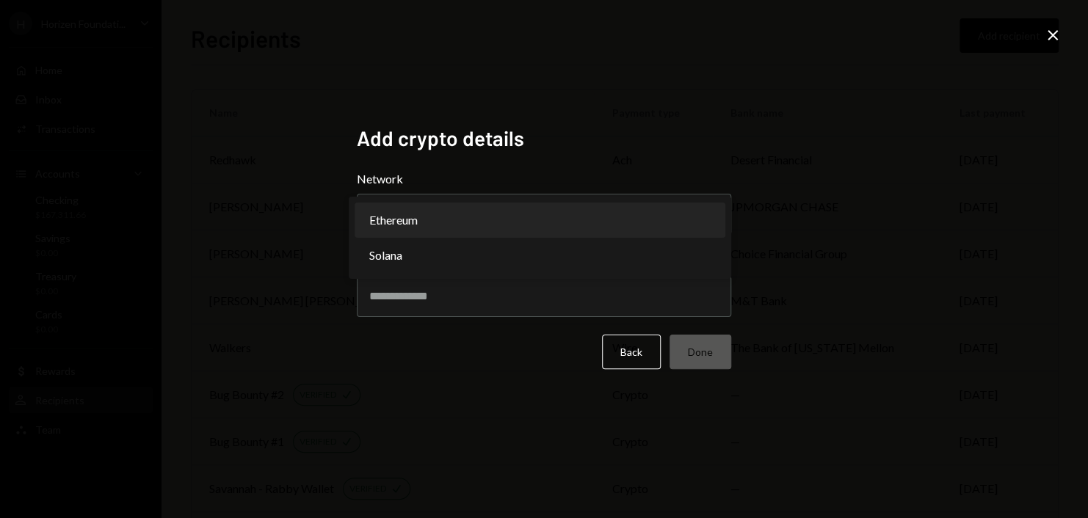
select select "**********"
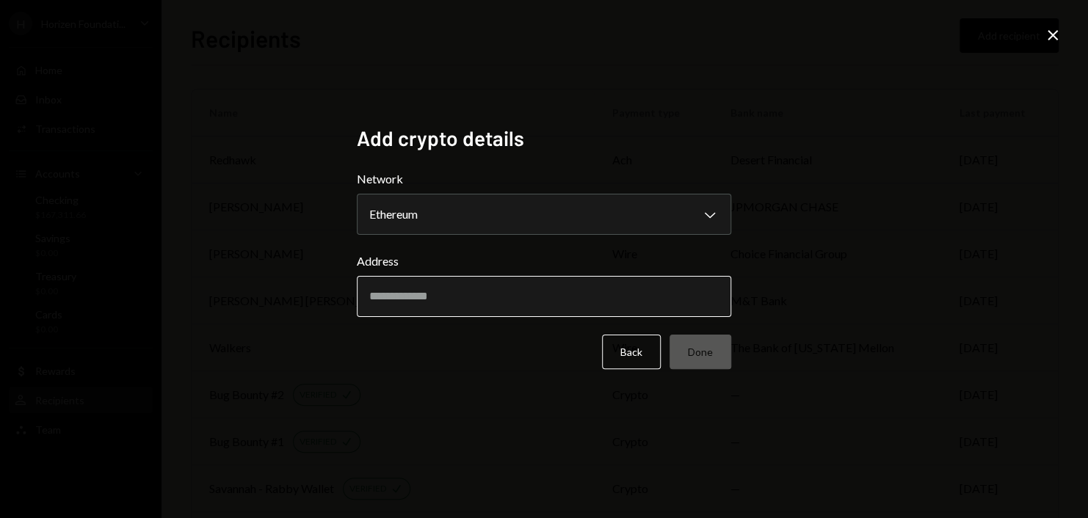
click at [465, 297] on input "Address" at bounding box center [544, 296] width 374 height 41
paste input "**********"
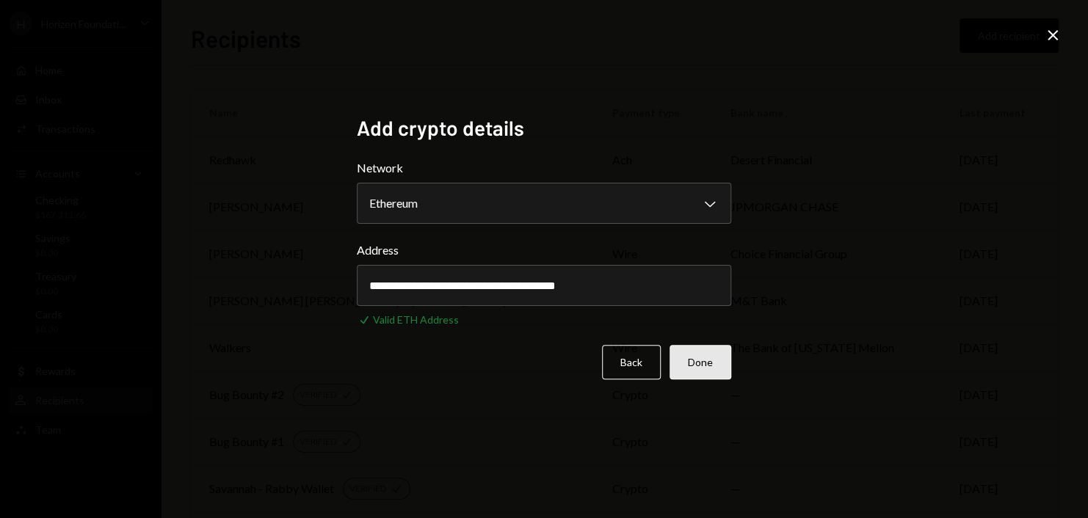
type input "**********"
click at [716, 357] on button "Done" at bounding box center [700, 362] width 62 height 34
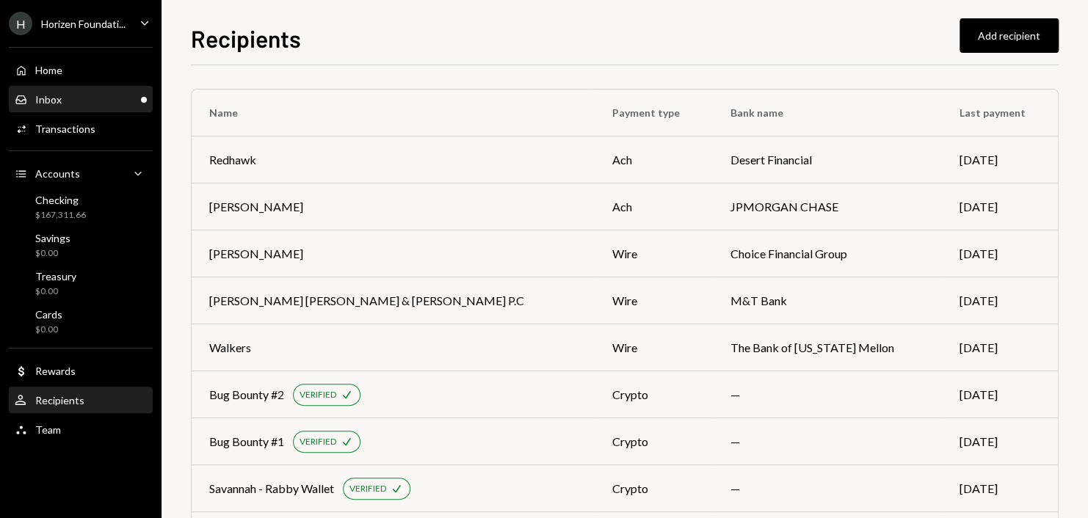
click at [71, 100] on div "Inbox Inbox" at bounding box center [81, 99] width 132 height 13
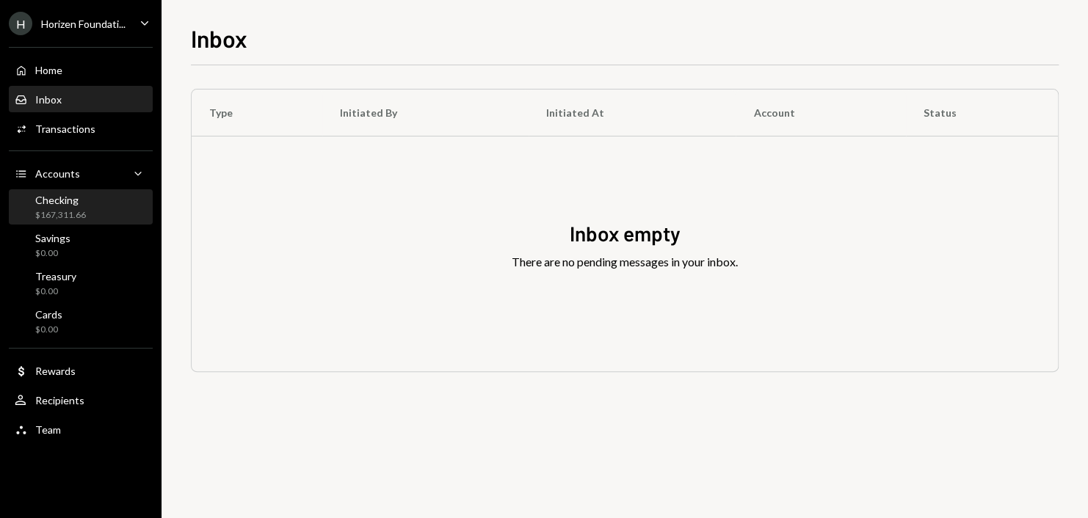
click at [74, 203] on div "Checking" at bounding box center [60, 200] width 51 height 12
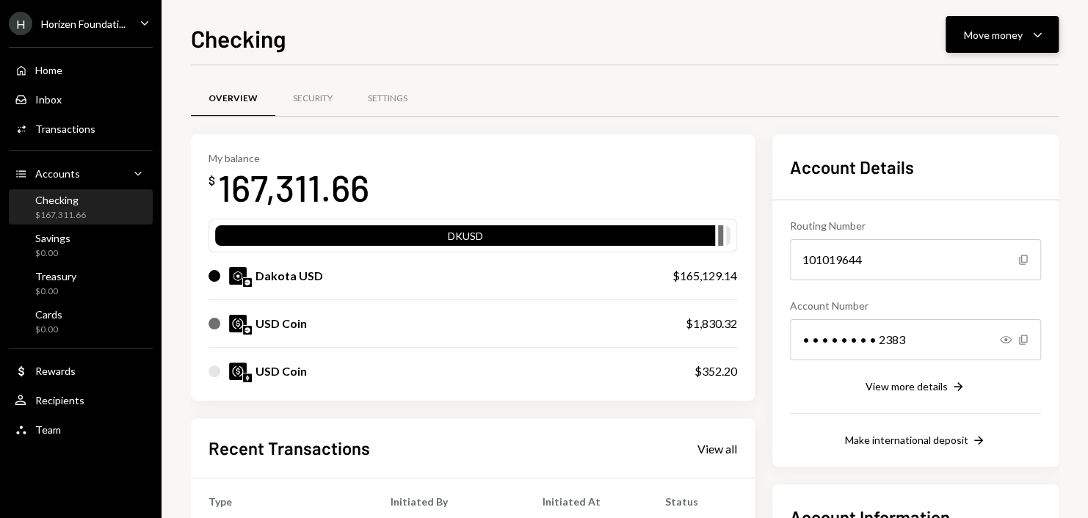
click at [1034, 28] on icon "Caret Down" at bounding box center [1037, 35] width 18 height 18
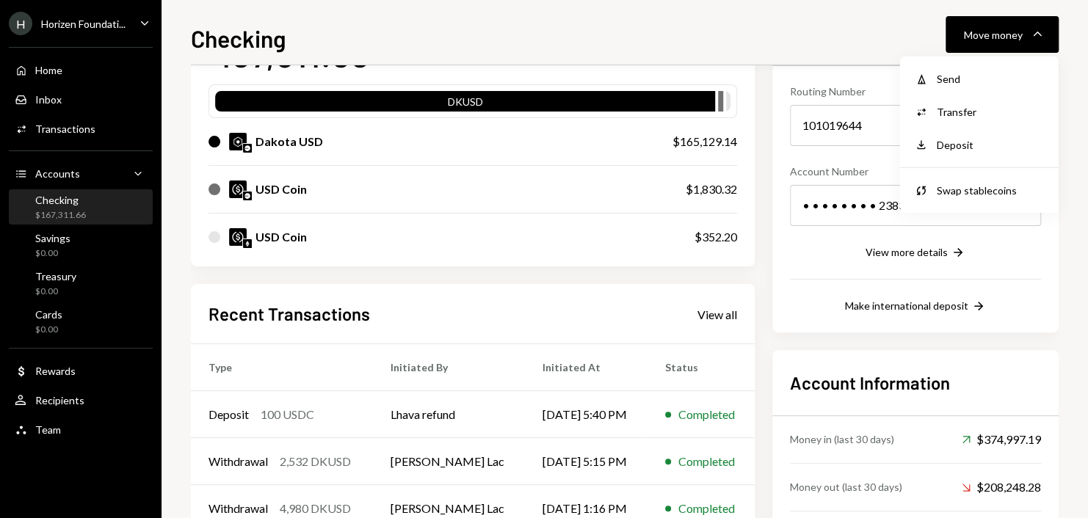
scroll to position [220, 0]
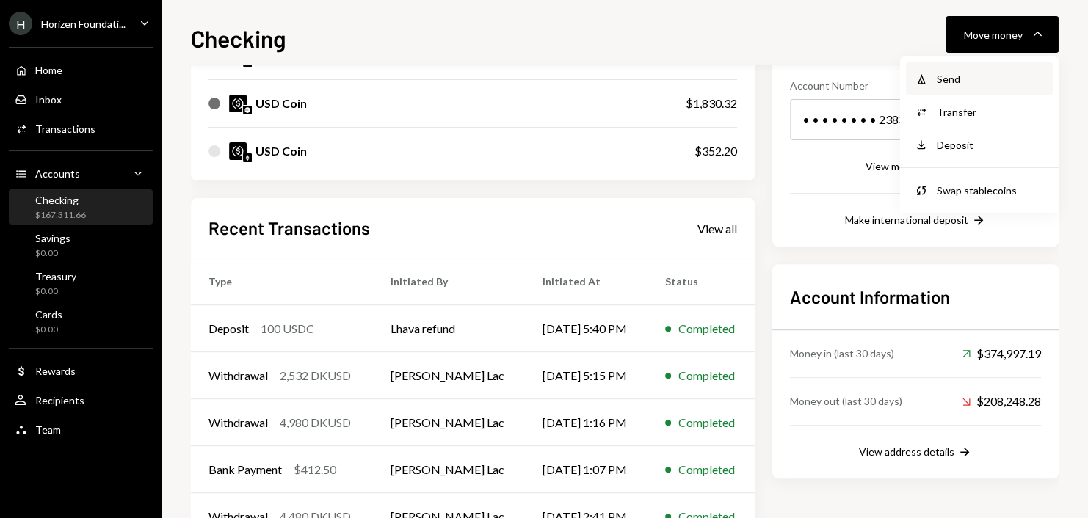
click at [986, 87] on div "Withdraw Send" at bounding box center [979, 78] width 147 height 33
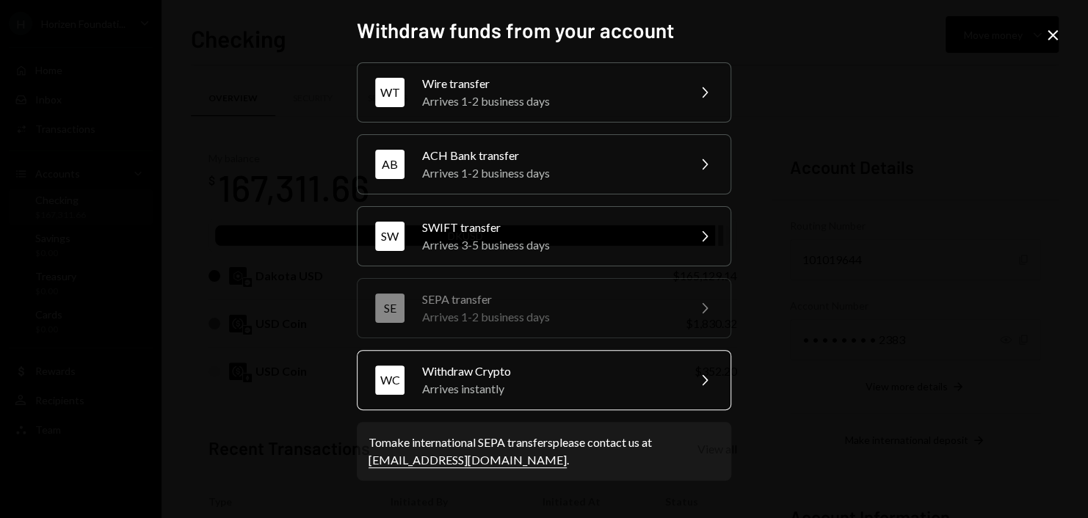
scroll to position [220, 0]
click at [514, 376] on div "Withdraw Crypto" at bounding box center [549, 372] width 255 height 18
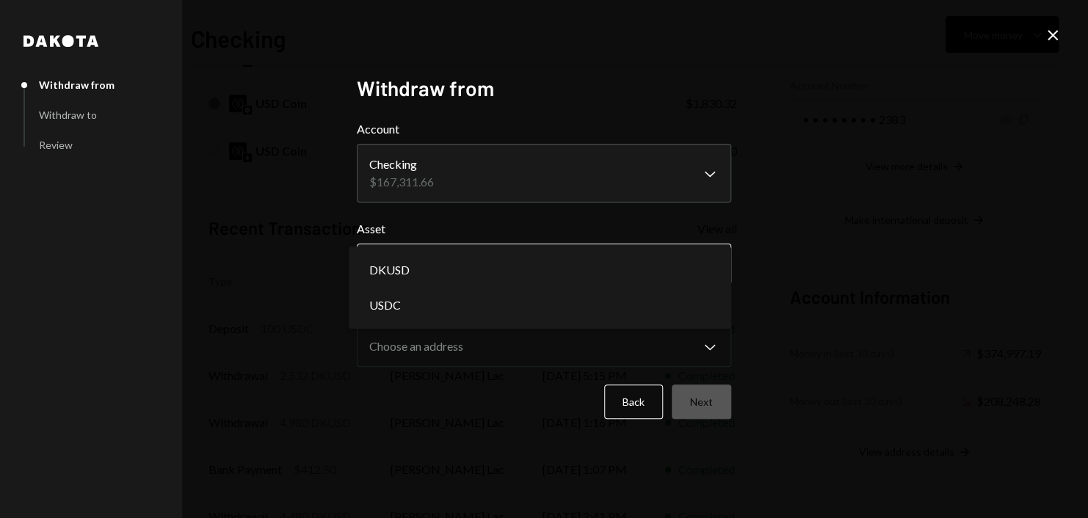
click at [462, 258] on body "H Horizen Foundati... Caret Down Home Home Inbox Inbox Activities Transactions …" at bounding box center [544, 259] width 1088 height 518
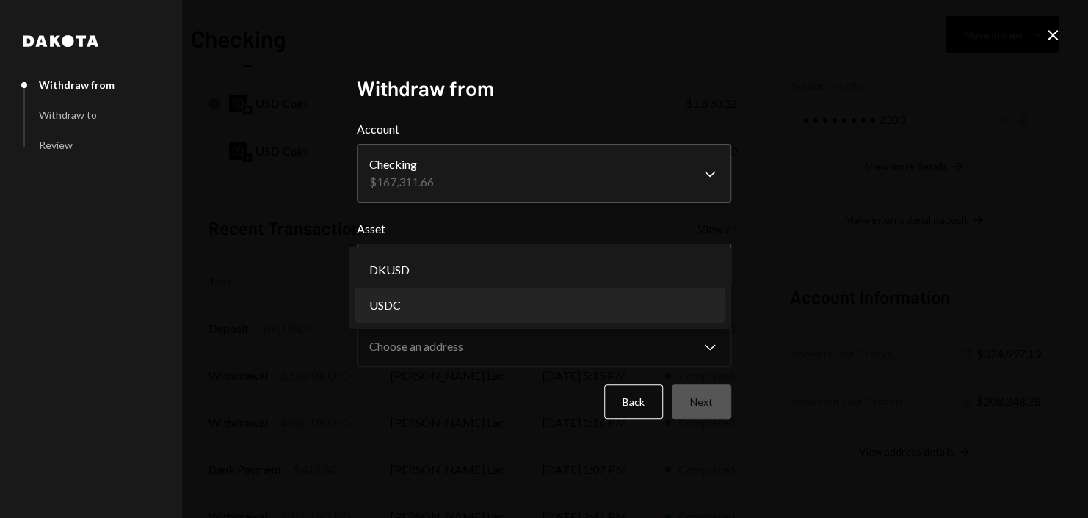
select select "****"
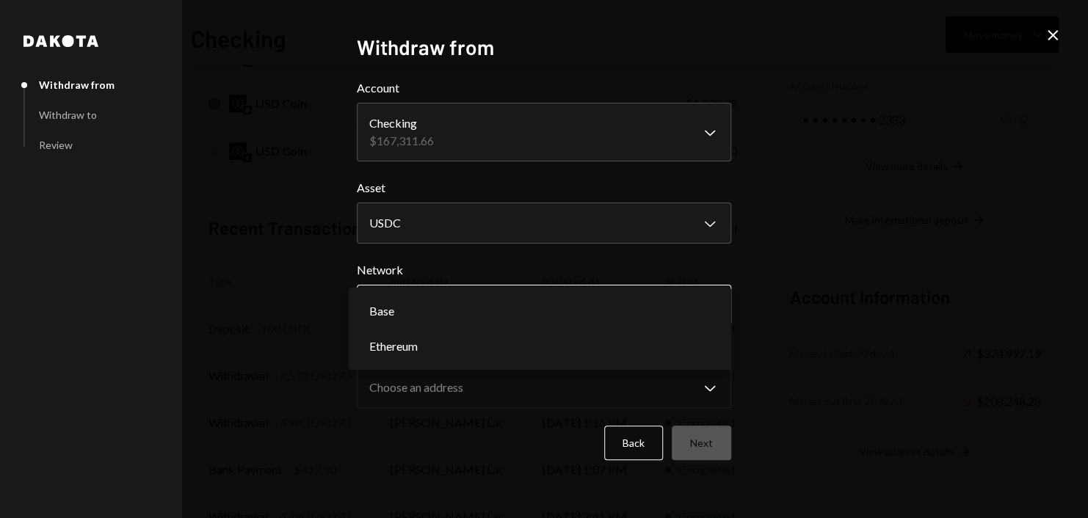
click at [490, 310] on body "H Horizen Foundati... Caret Down Home Home Inbox Inbox Activities Transactions …" at bounding box center [544, 259] width 1088 height 518
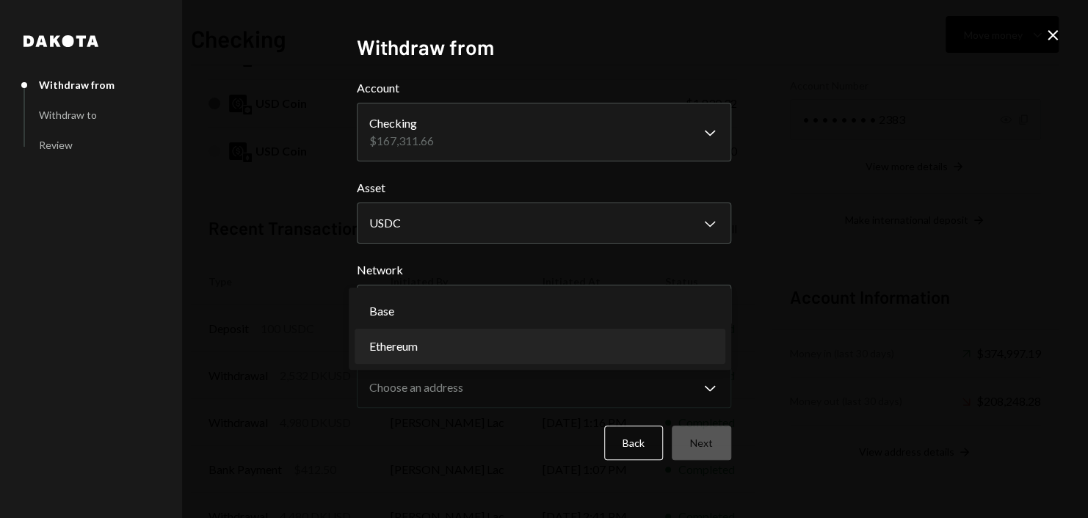
select select "**********"
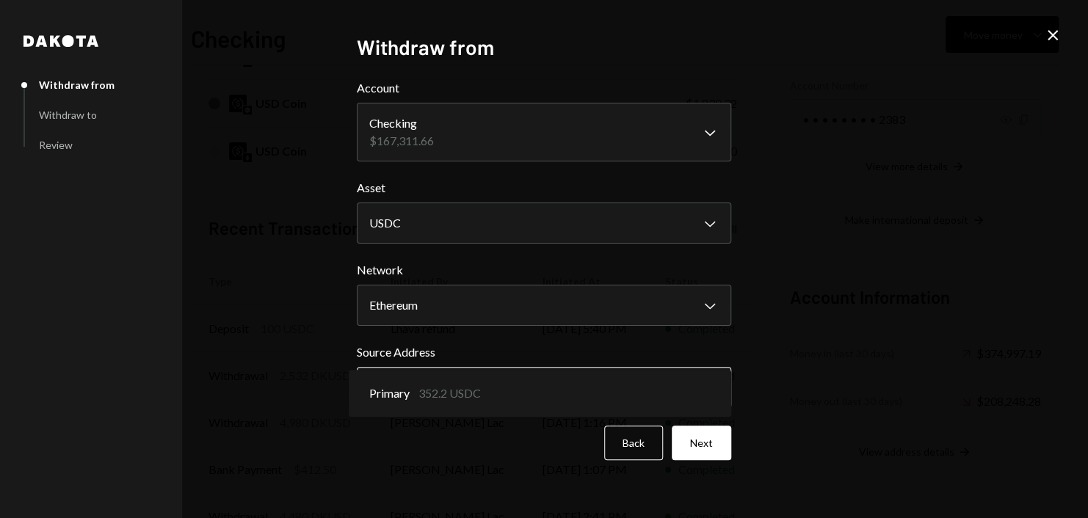
click at [539, 386] on body "H Horizen Foundati... Caret Down Home Home Inbox Inbox Activities Transactions …" at bounding box center [544, 259] width 1088 height 518
click at [667, 379] on body "H Horizen Foundati... Caret Down Home Home Inbox Inbox Activities Transactions …" at bounding box center [544, 259] width 1088 height 518
click at [702, 445] on button "Next" at bounding box center [700, 443] width 59 height 34
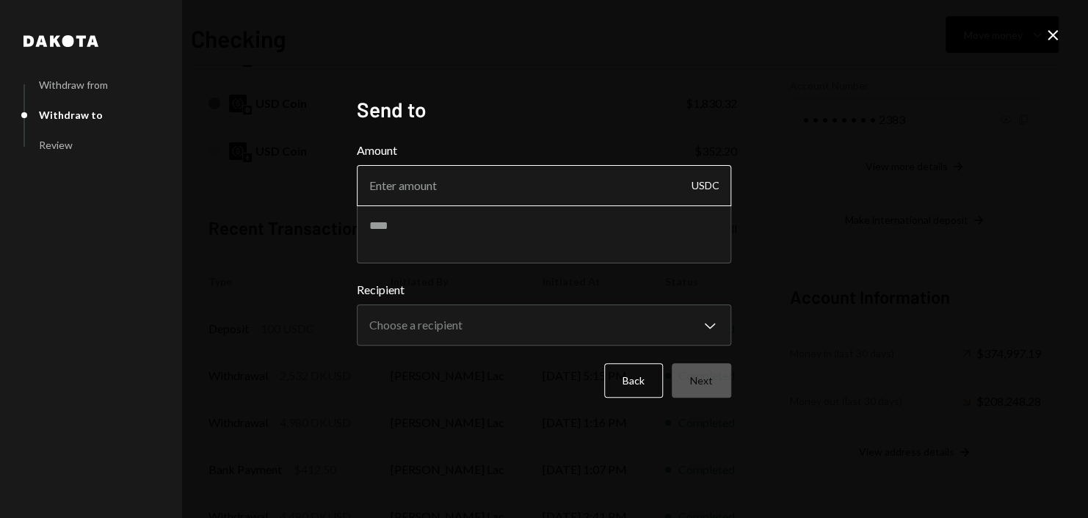
click at [455, 190] on input "Amount" at bounding box center [544, 185] width 374 height 41
type input "100"
click at [783, 282] on div "**********" at bounding box center [544, 259] width 1088 height 518
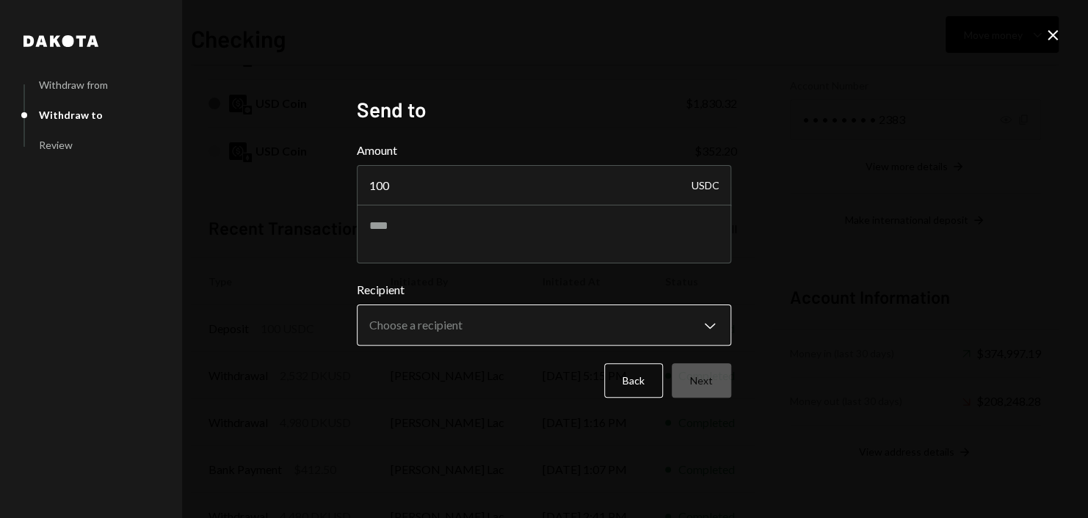
click at [644, 333] on body "H Horizen Foundati... Caret Down Home Home Inbox Inbox Activities Transactions …" at bounding box center [544, 259] width 1088 height 518
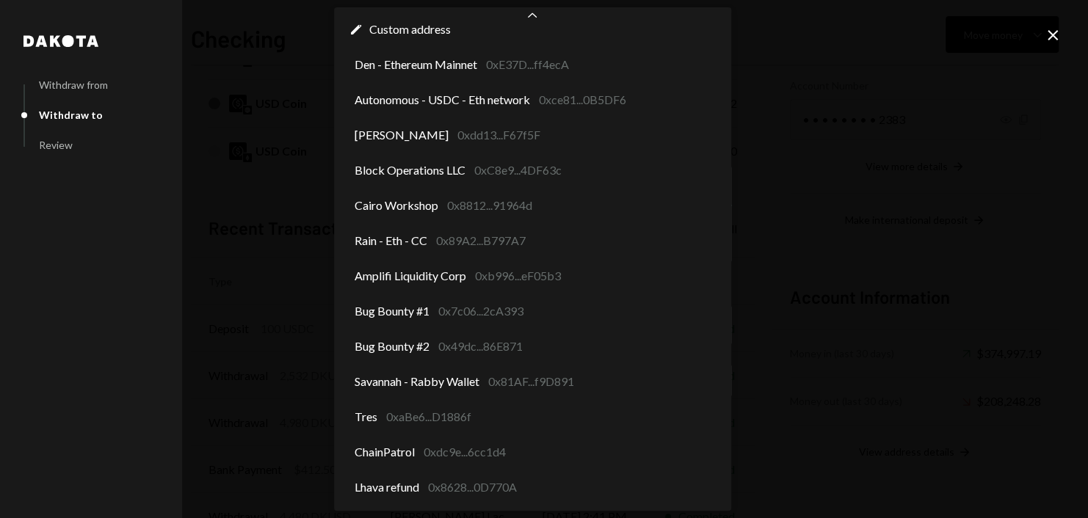
scroll to position [18, 0]
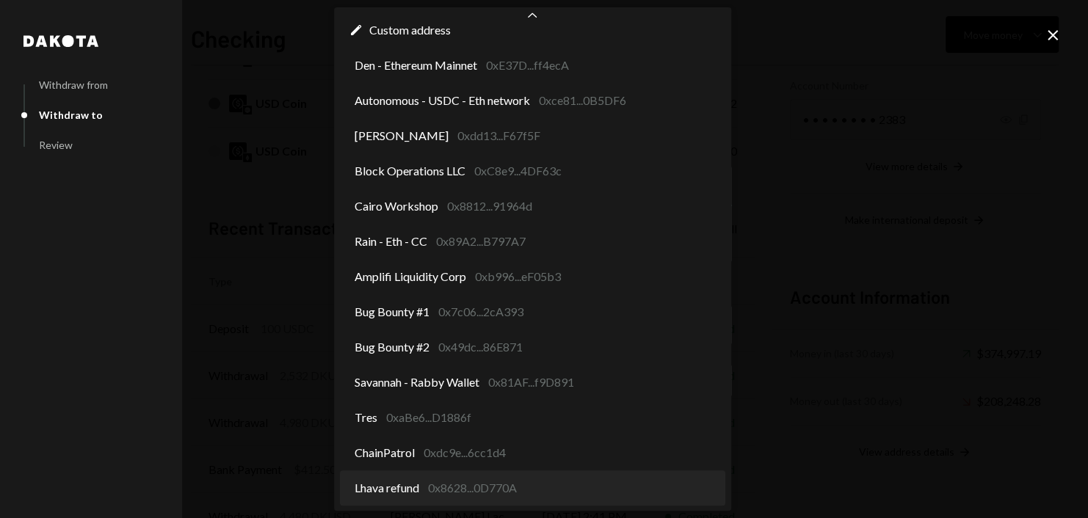
select select "**********"
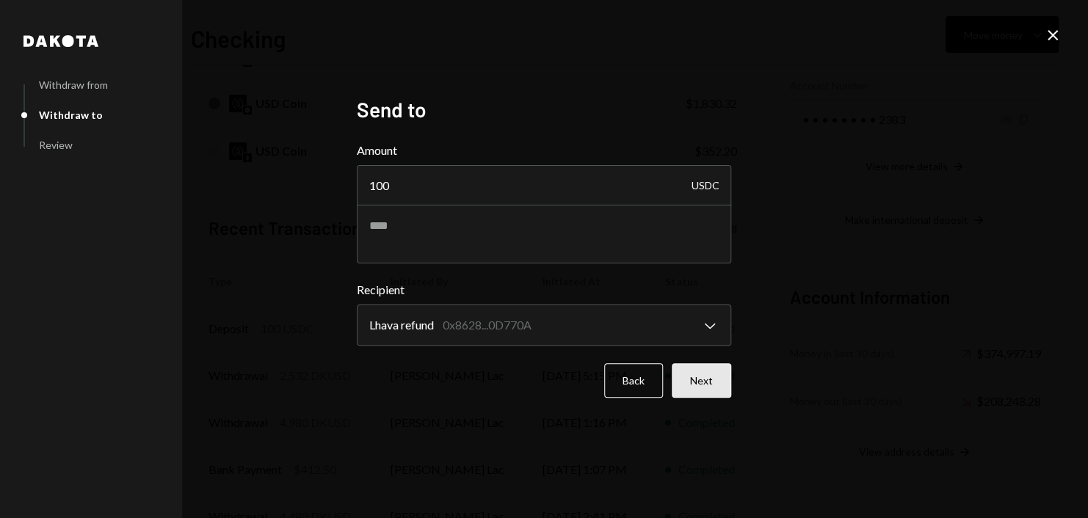
click at [711, 384] on button "Next" at bounding box center [700, 380] width 59 height 34
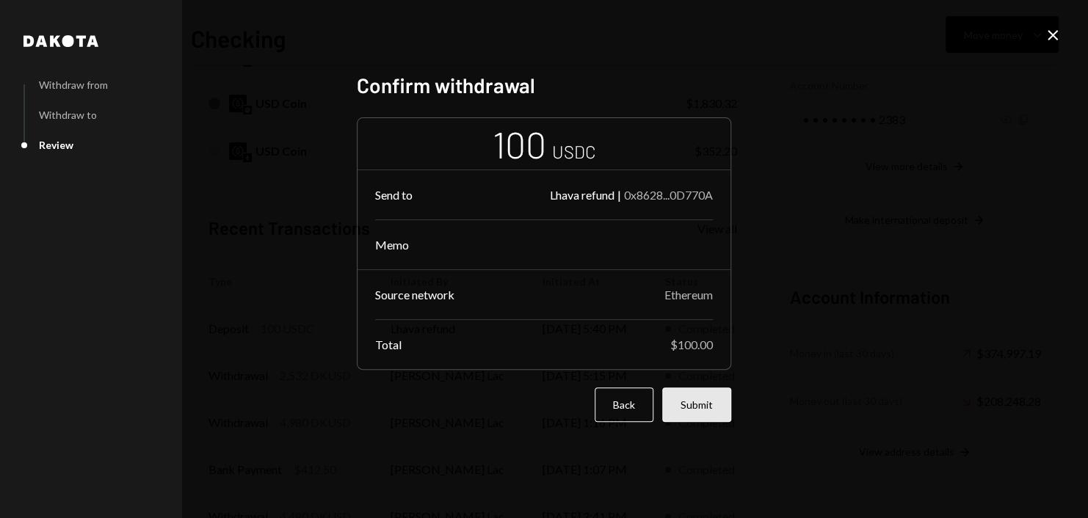
click at [715, 413] on button "Submit" at bounding box center [696, 404] width 69 height 34
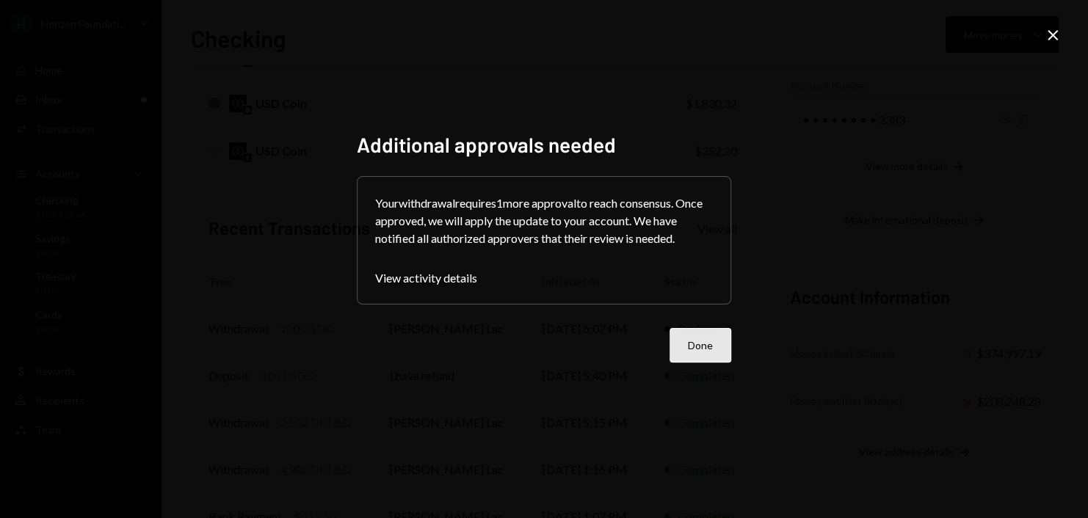
click at [712, 345] on button "Done" at bounding box center [700, 345] width 62 height 34
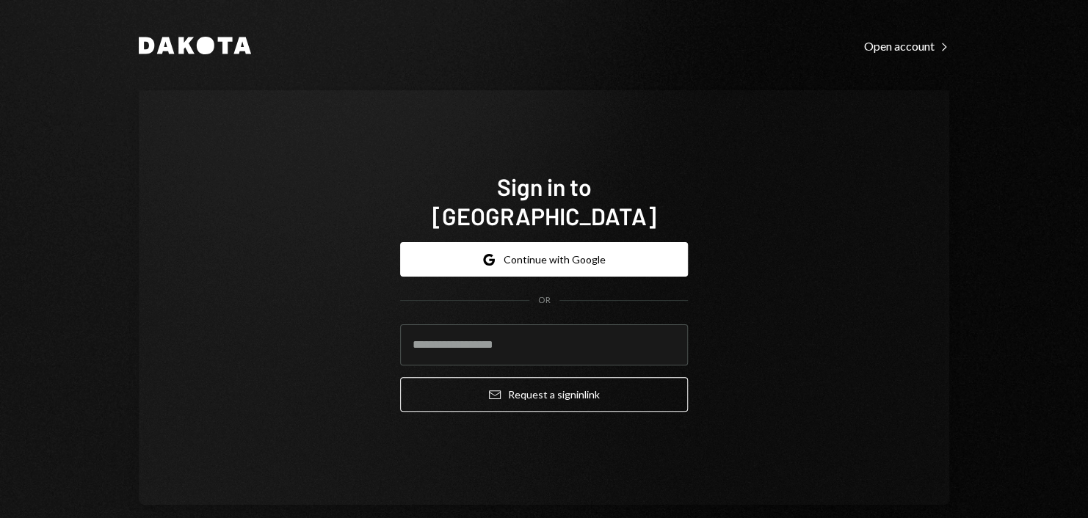
click at [750, 205] on div "Sign in to [GEOGRAPHIC_DATA] Google Continue with Google OR Email Request a sig…" at bounding box center [544, 297] width 810 height 415
